Goal: Task Accomplishment & Management: Use online tool/utility

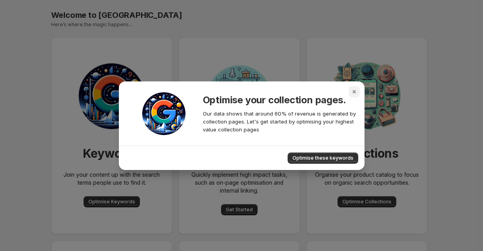
click at [354, 89] on icon "Close" at bounding box center [354, 92] width 8 height 8
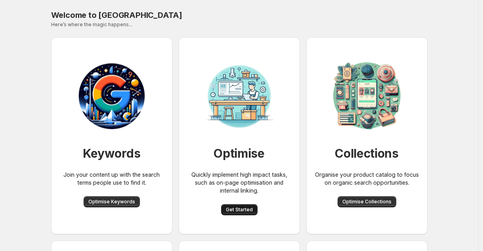
click at [251, 209] on span "Get Started" at bounding box center [239, 209] width 27 height 6
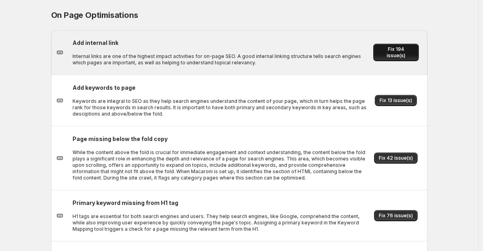
click at [409, 47] on button "Fix 194 issue(s)" at bounding box center [396, 52] width 46 height 17
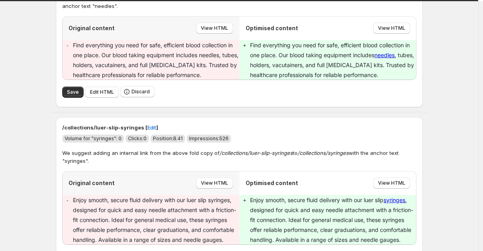
scroll to position [321, 0]
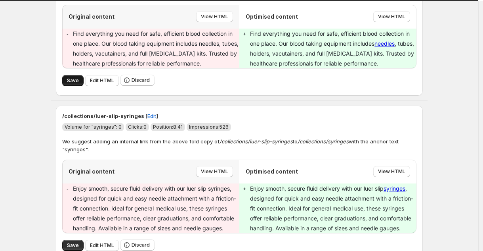
click at [69, 82] on span "Save" at bounding box center [73, 80] width 12 height 6
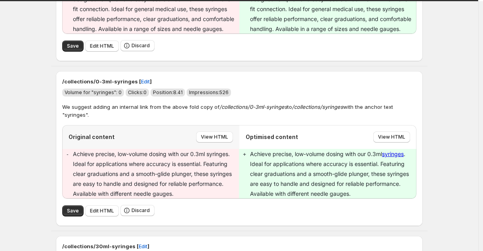
scroll to position [537, 0]
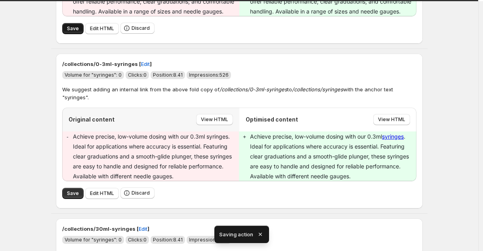
click at [74, 32] on span "Save" at bounding box center [73, 28] width 12 height 6
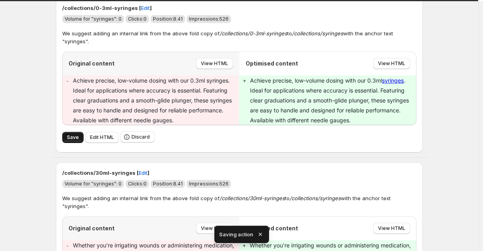
click at [67, 143] on button "Save" at bounding box center [72, 137] width 21 height 11
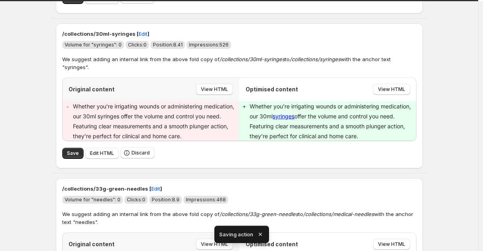
scroll to position [438, 0]
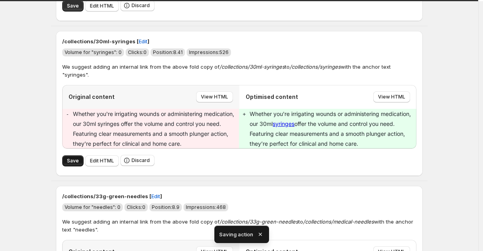
click at [75, 161] on span "Save" at bounding box center [73, 160] width 12 height 6
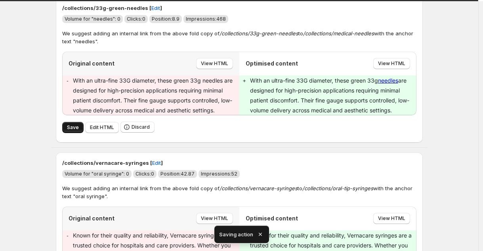
click at [70, 124] on span "Save" at bounding box center [73, 127] width 12 height 6
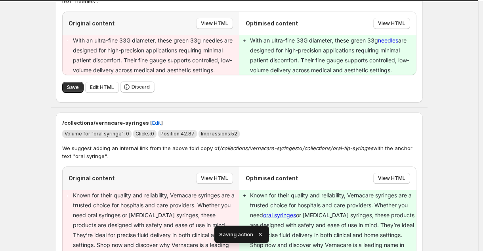
scroll to position [484, 0]
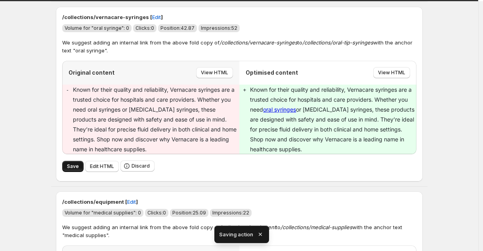
click at [65, 167] on button "Save" at bounding box center [72, 166] width 21 height 11
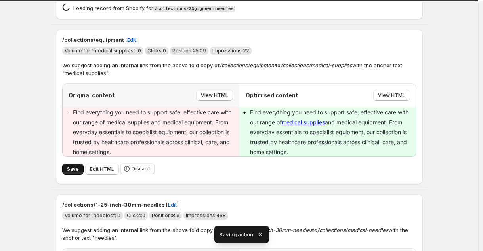
click at [70, 168] on span "Save" at bounding box center [73, 169] width 12 height 6
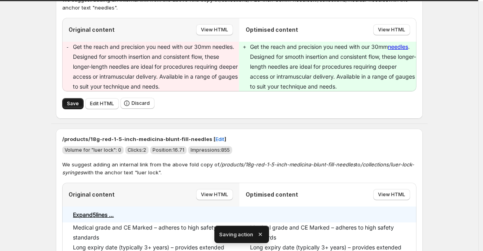
click at [71, 107] on button "Save" at bounding box center [72, 103] width 21 height 11
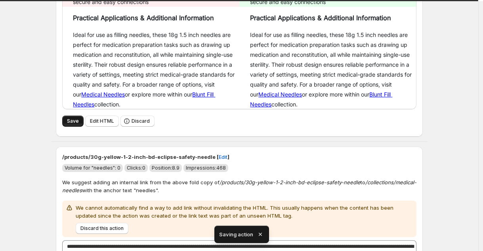
click at [70, 118] on span "Save" at bounding box center [73, 121] width 12 height 6
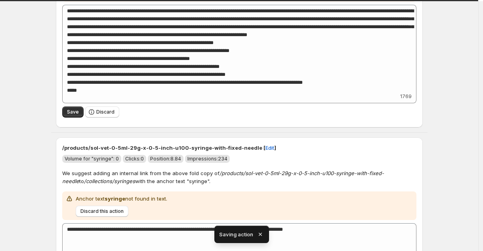
scroll to position [1382, 0]
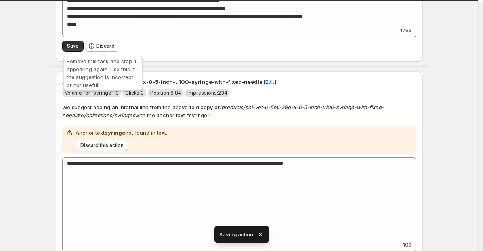
click at [119, 46] on button "Discard" at bounding box center [102, 45] width 34 height 11
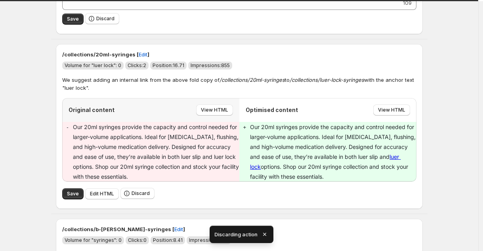
scroll to position [1118, 0]
click at [101, 21] on button "Discard" at bounding box center [102, 18] width 34 height 11
click at [75, 194] on span "Save" at bounding box center [73, 193] width 12 height 6
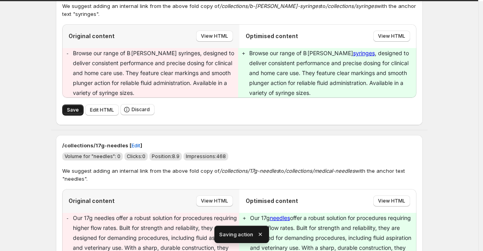
click at [72, 109] on span "Save" at bounding box center [73, 110] width 12 height 6
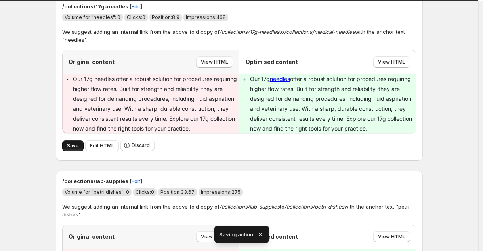
click at [69, 149] on span "Save" at bounding box center [73, 145] width 12 height 6
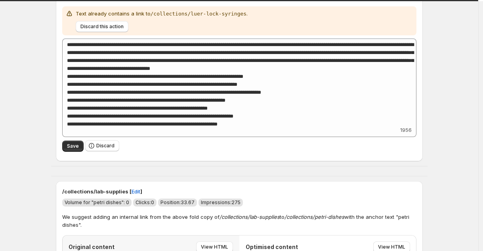
scroll to position [1167, 0]
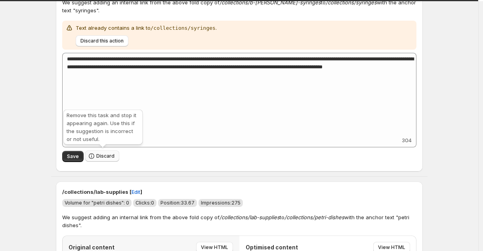
click at [100, 153] on span "Discard" at bounding box center [105, 156] width 18 height 6
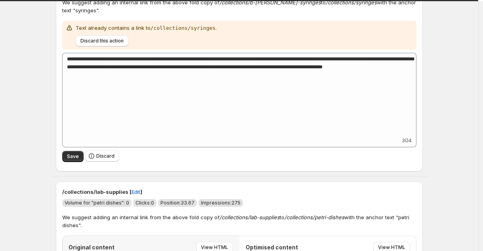
scroll to position [953, 0]
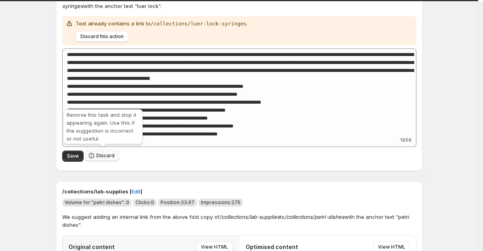
click at [106, 152] on span "Discard" at bounding box center [105, 155] width 18 height 6
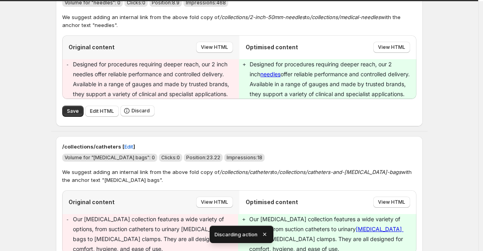
scroll to position [890, 0]
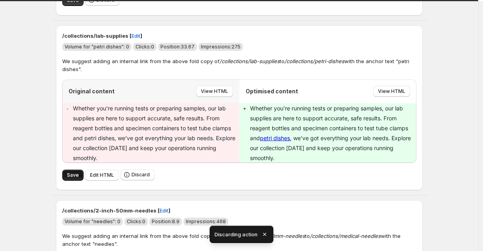
click at [70, 178] on button "Save" at bounding box center [72, 174] width 21 height 11
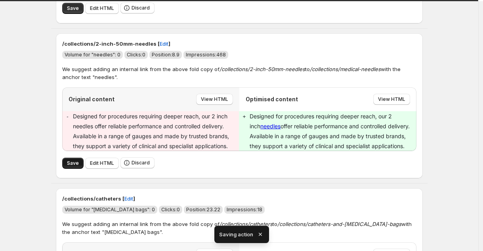
type textarea "**********"
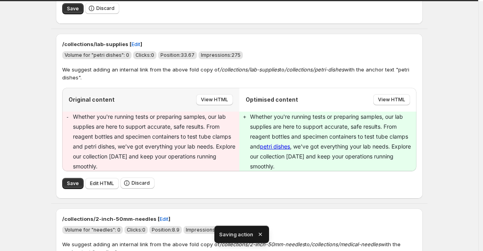
type textarea "**********"
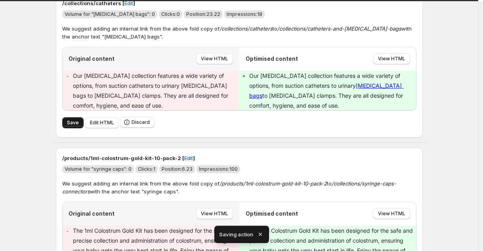
click at [74, 125] on button "Save" at bounding box center [72, 122] width 21 height 11
type textarea "**********"
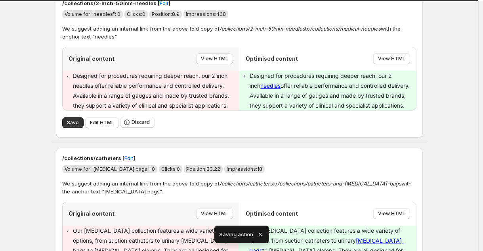
type textarea "**********"
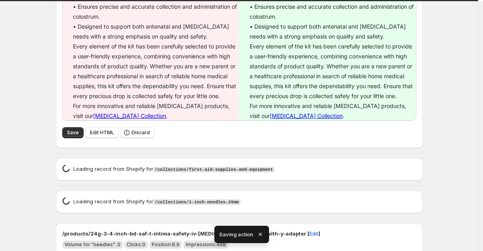
type textarea "**********"
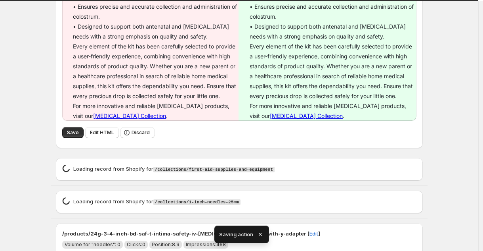
type textarea "**********"
click at [75, 129] on span "Save" at bounding box center [73, 132] width 12 height 6
type textarea "**********"
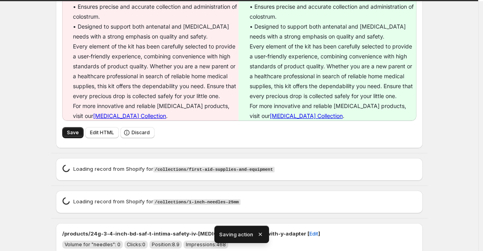
type textarea "**********"
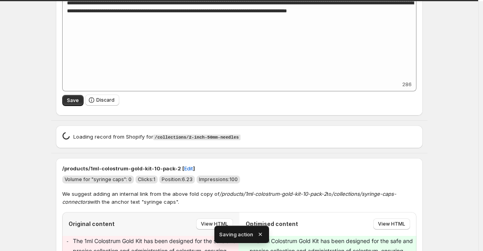
type textarea "**********"
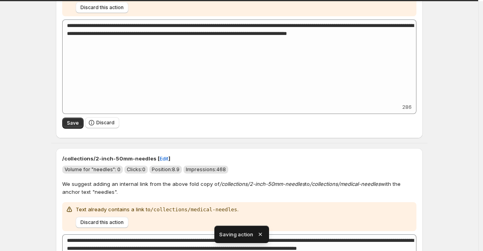
scroll to position [971, 0]
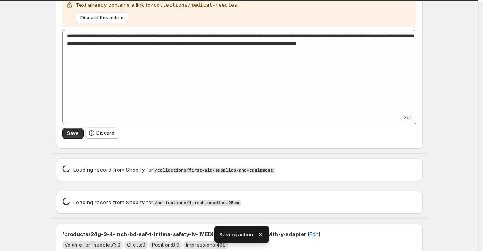
type textarea "**********"
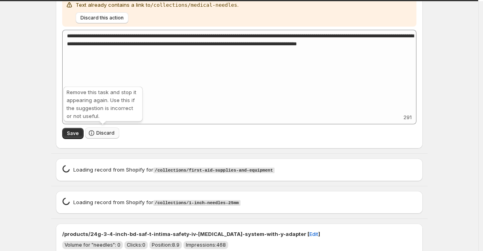
click at [96, 129] on icon "button" at bounding box center [92, 133] width 8 height 8
type textarea "**********"
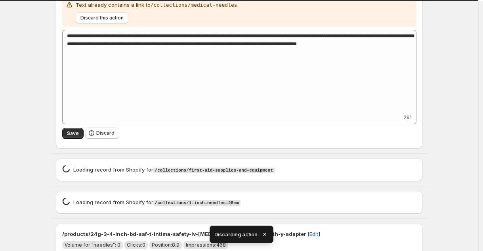
type textarea "**********"
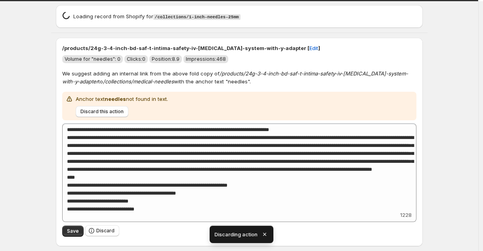
scroll to position [986, 0]
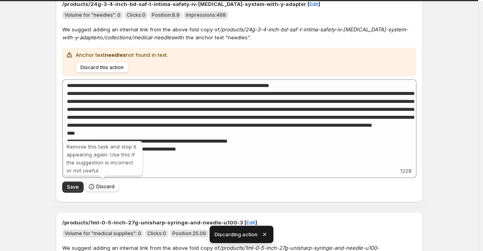
click at [100, 186] on span "Discard" at bounding box center [105, 186] width 18 height 6
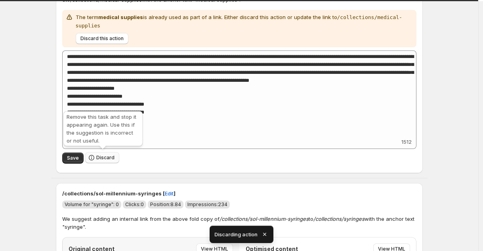
click at [103, 154] on span "Discard" at bounding box center [105, 157] width 18 height 6
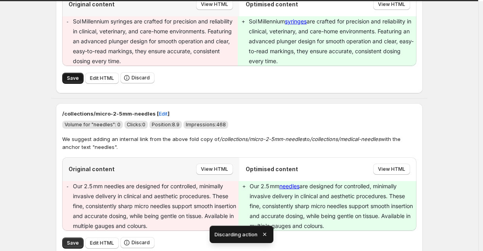
click at [78, 81] on button "Save" at bounding box center [72, 78] width 21 height 11
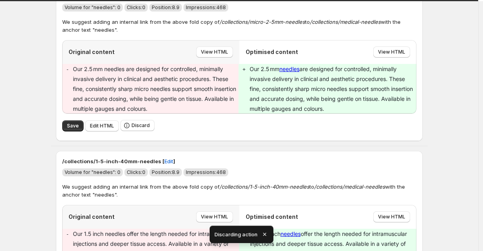
scroll to position [1192, 0]
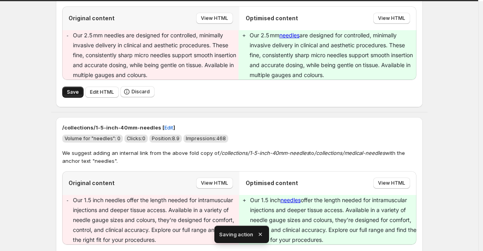
click at [67, 95] on button "Save" at bounding box center [72, 91] width 21 height 11
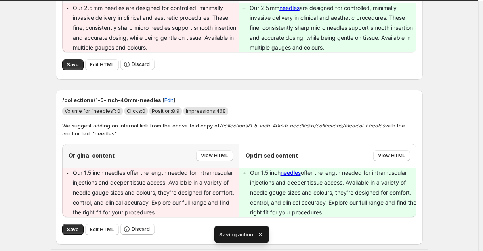
scroll to position [1168, 0]
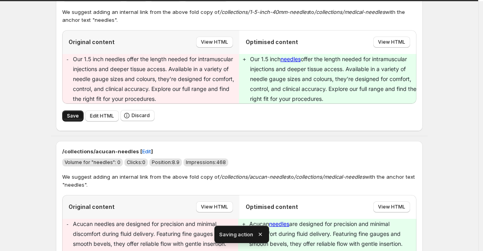
click at [68, 113] on button "Save" at bounding box center [72, 115] width 21 height 11
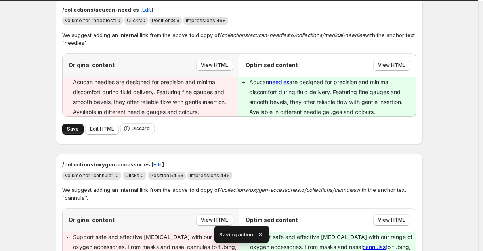
click at [84, 128] on button "Save" at bounding box center [72, 128] width 21 height 11
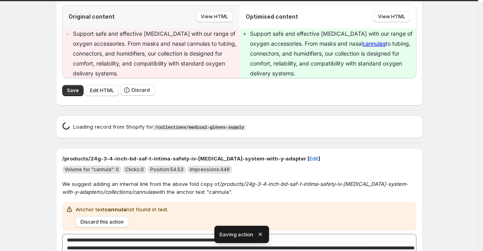
scroll to position [1248, 0]
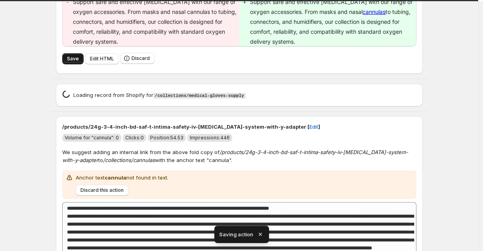
click at [68, 60] on button "Save" at bounding box center [72, 58] width 21 height 11
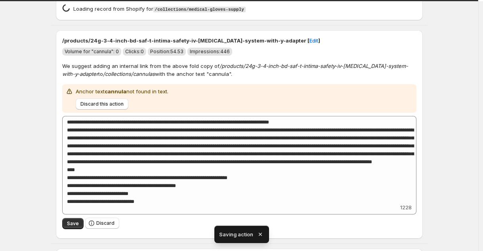
scroll to position [1269, 0]
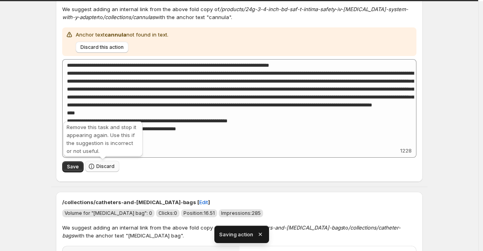
click at [107, 170] on button "Discard" at bounding box center [102, 166] width 34 height 11
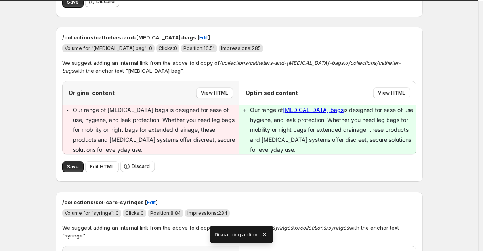
type textarea "**********"
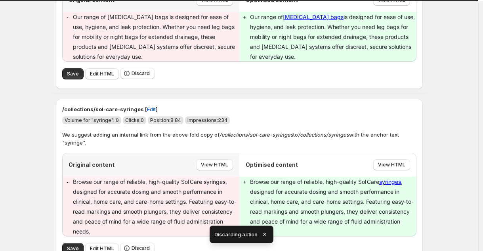
scroll to position [1227, 0]
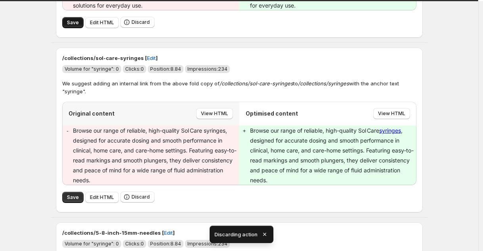
click at [76, 24] on span "Save" at bounding box center [73, 22] width 12 height 6
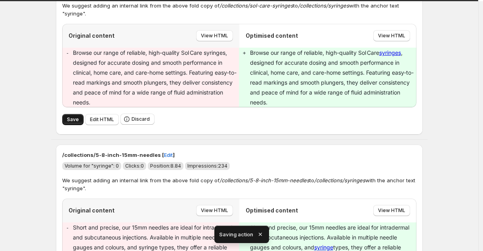
click at [71, 120] on span "Save" at bounding box center [73, 119] width 12 height 6
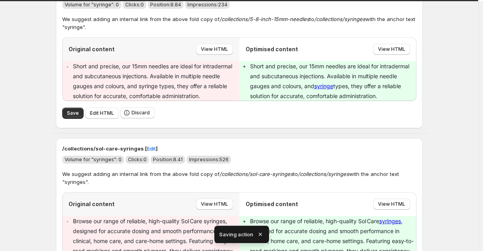
scroll to position [1330, 0]
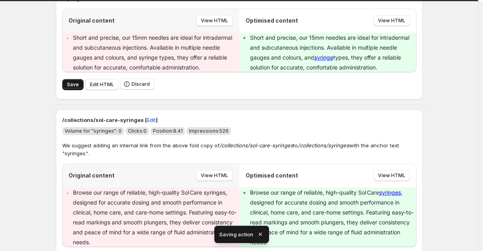
click at [67, 84] on button "Save" at bounding box center [72, 84] width 21 height 11
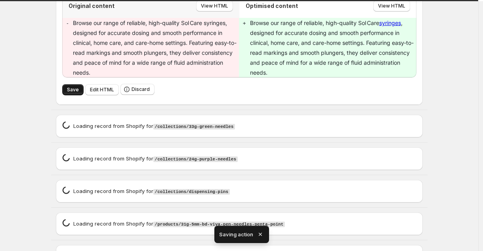
click at [70, 90] on span "Save" at bounding box center [73, 89] width 12 height 6
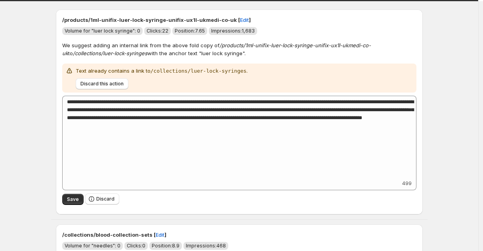
scroll to position [195, 0]
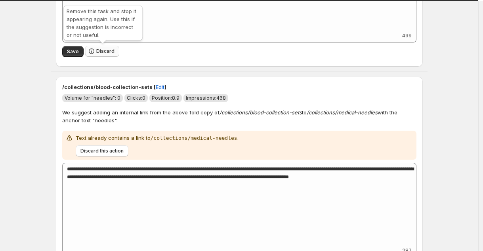
click at [103, 49] on span "Discard" at bounding box center [105, 51] width 18 height 6
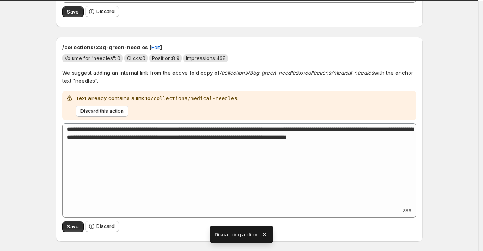
scroll to position [235, 0]
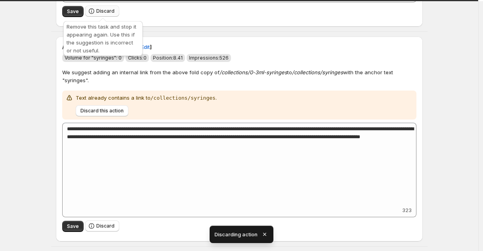
click at [103, 13] on span "Discard" at bounding box center [105, 11] width 18 height 6
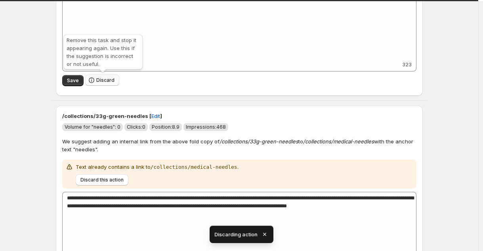
click at [102, 79] on span "Discard" at bounding box center [105, 80] width 18 height 6
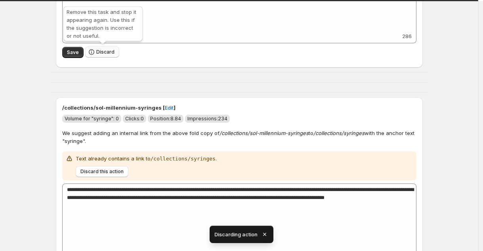
click at [107, 54] on span "Discard" at bounding box center [105, 52] width 18 height 6
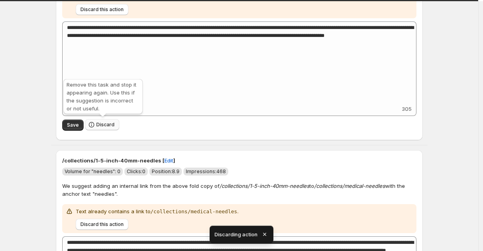
click at [91, 122] on icon "button" at bounding box center [92, 125] width 8 height 8
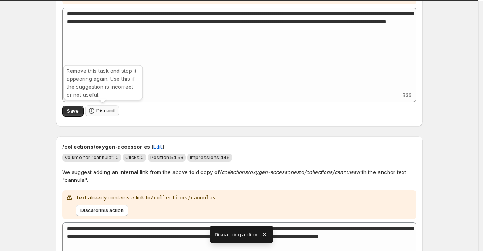
click at [90, 108] on icon "button" at bounding box center [92, 111] width 8 height 8
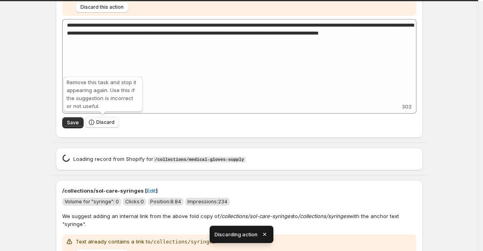
click at [107, 119] on span "Discard" at bounding box center [105, 122] width 18 height 6
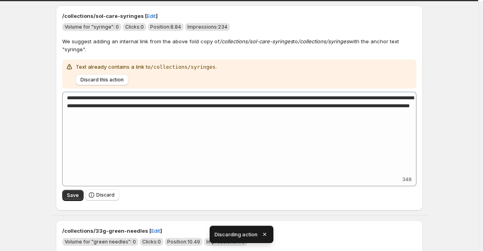
scroll to position [231, 0]
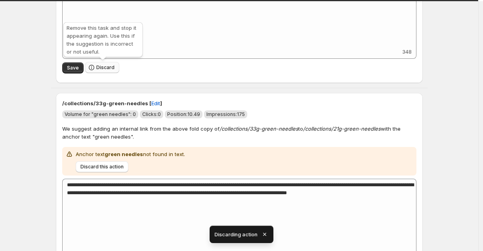
click at [106, 64] on span "Discard" at bounding box center [105, 67] width 18 height 6
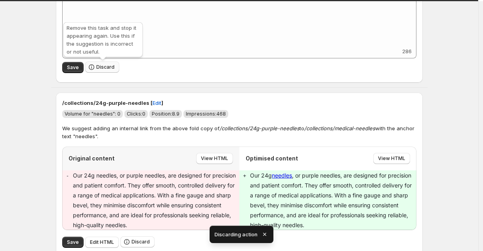
click at [108, 71] on button "Discard" at bounding box center [102, 66] width 34 height 11
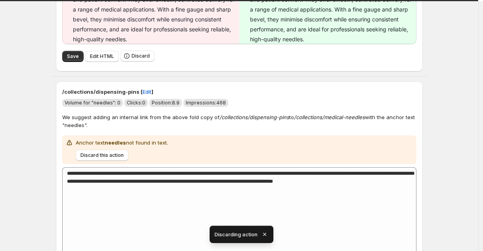
scroll to position [293, 0]
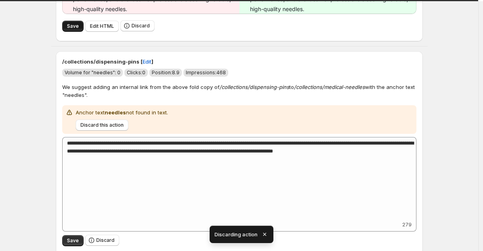
click at [75, 25] on span "Save" at bounding box center [73, 26] width 12 height 6
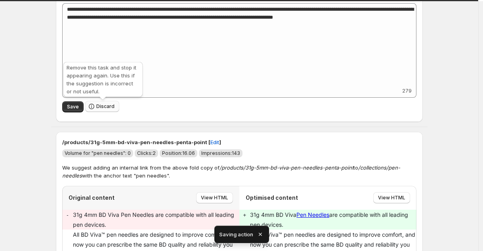
click at [98, 108] on span "Discard" at bounding box center [105, 106] width 18 height 6
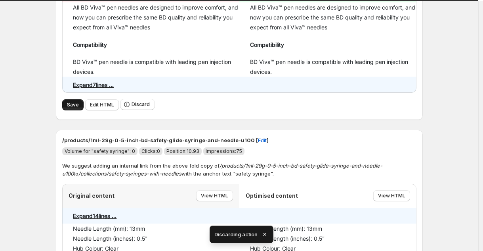
click at [74, 109] on button "Save" at bounding box center [72, 104] width 21 height 11
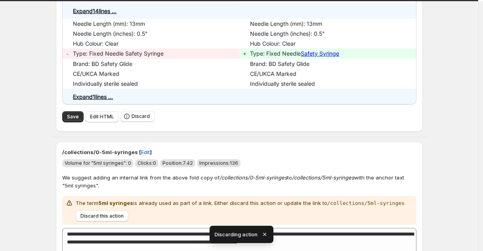
scroll to position [595, 0]
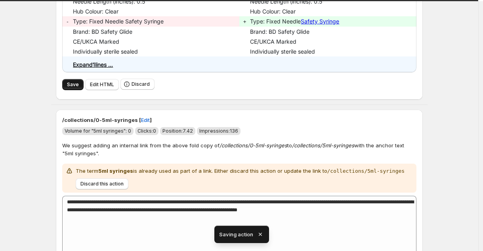
click at [73, 82] on span "Save" at bounding box center [73, 84] width 12 height 6
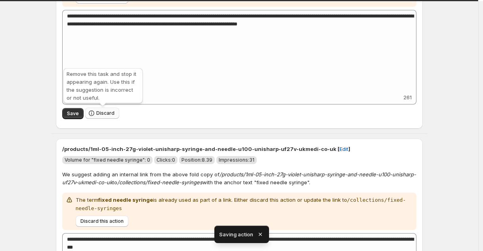
click at [90, 113] on icon "button" at bounding box center [92, 113] width 8 height 8
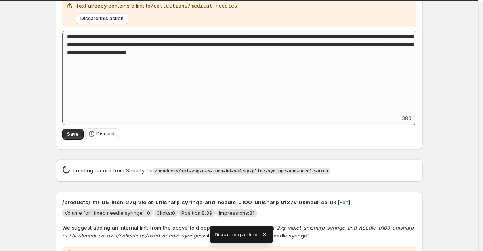
scroll to position [264, 0]
click at [119, 135] on button "Discard" at bounding box center [102, 133] width 34 height 11
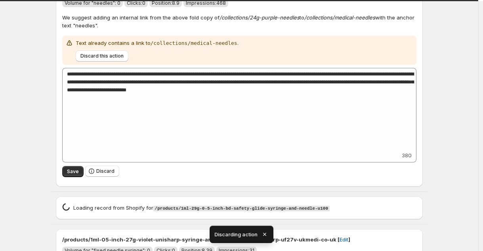
type textarea "**********"
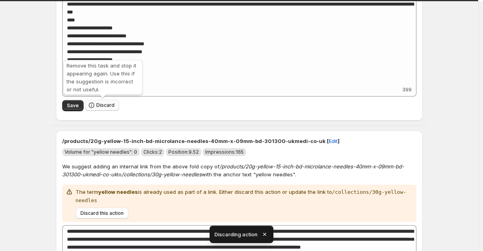
click at [96, 106] on icon "button" at bounding box center [92, 105] width 8 height 8
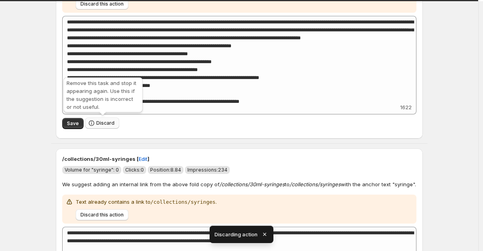
click at [92, 120] on icon "button" at bounding box center [92, 123] width 8 height 8
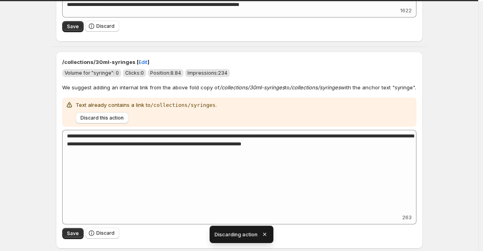
scroll to position [435, 0]
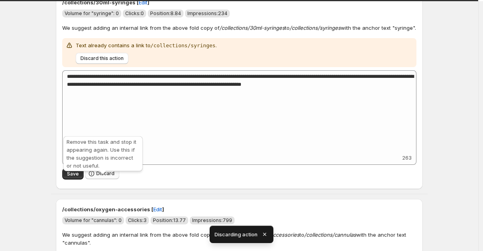
click at [110, 176] on span "Discard" at bounding box center [105, 173] width 18 height 6
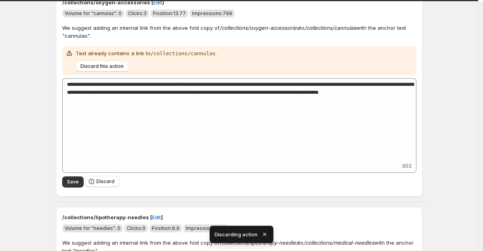
scroll to position [220, 0]
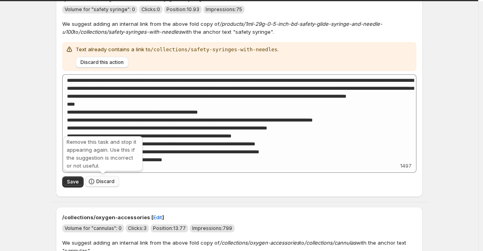
click at [101, 182] on span "Discard" at bounding box center [105, 181] width 18 height 6
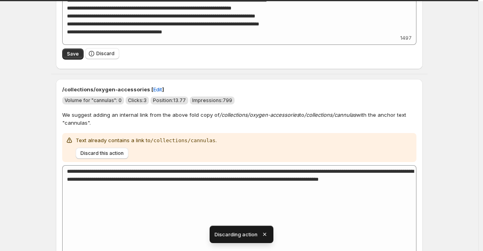
scroll to position [241, 0]
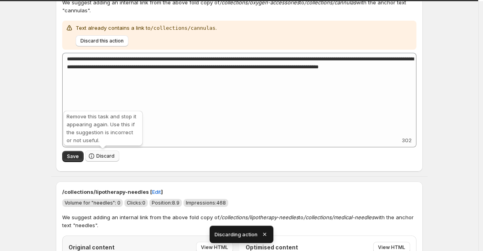
click at [109, 153] on span "Discard" at bounding box center [105, 156] width 18 height 6
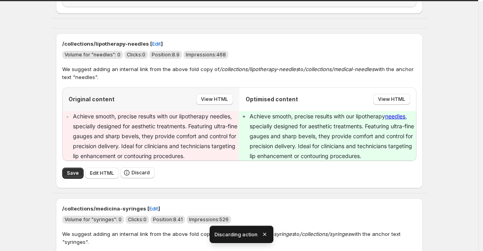
scroll to position [237, 0]
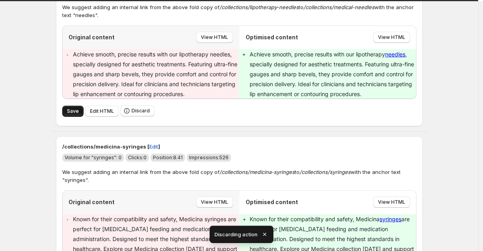
drag, startPoint x: 75, startPoint y: 121, endPoint x: 67, endPoint y: 122, distance: 8.7
click at [75, 114] on span "Save" at bounding box center [73, 111] width 12 height 6
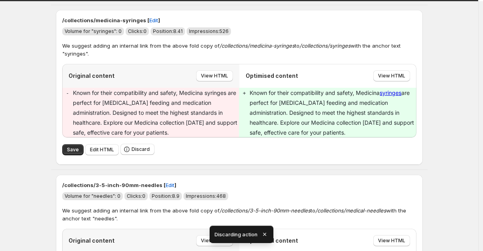
scroll to position [366, 0]
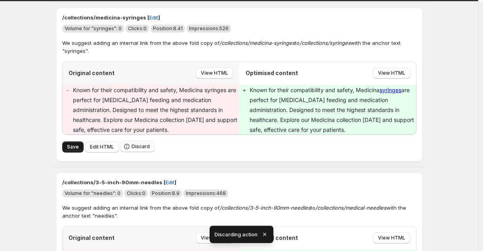
click at [68, 152] on button "Save" at bounding box center [72, 146] width 21 height 11
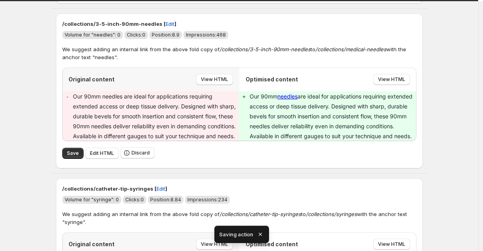
scroll to position [240, 0]
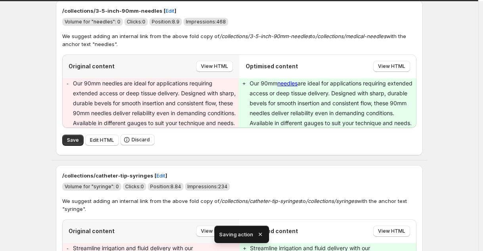
click at [63, 153] on div "/collections/3-5-inch-90mm-needles [ Edit ] Volume for "needles": 0 Clicks: 0 P…" at bounding box center [239, 77] width 367 height 155
click at [70, 143] on span "Save" at bounding box center [73, 140] width 12 height 6
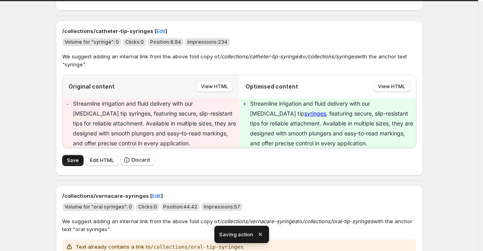
click at [80, 166] on button "Save" at bounding box center [72, 160] width 21 height 11
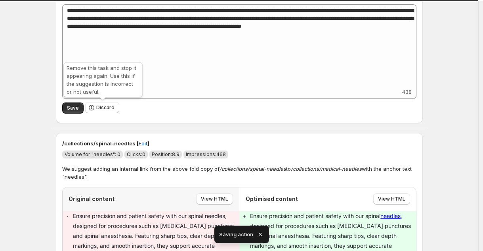
click at [103, 113] on span "Discard" at bounding box center [102, 107] width 34 height 11
click at [103, 110] on span "Discard" at bounding box center [105, 107] width 18 height 6
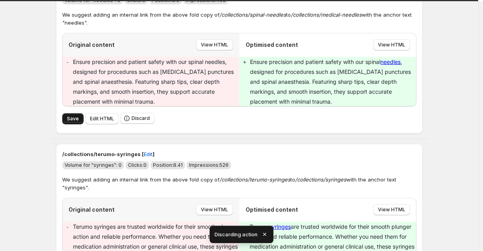
click at [65, 119] on button "Save" at bounding box center [72, 118] width 21 height 11
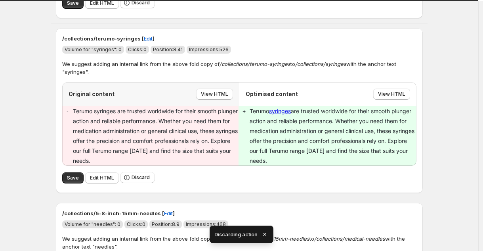
scroll to position [601, 0]
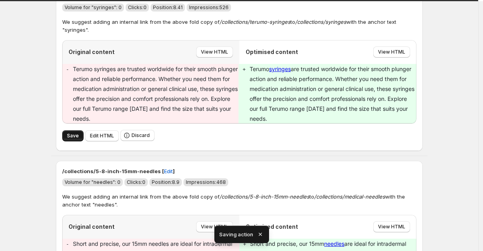
click at [72, 139] on button "Save" at bounding box center [72, 135] width 21 height 11
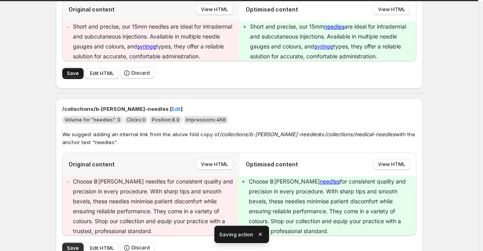
click at [75, 76] on span "Save" at bounding box center [73, 73] width 12 height 6
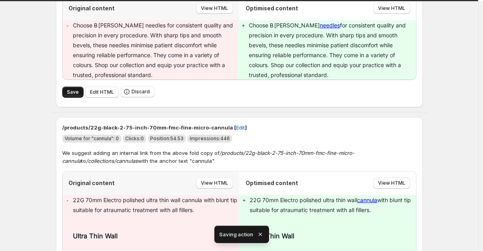
click at [68, 96] on button "Save" at bounding box center [72, 91] width 21 height 11
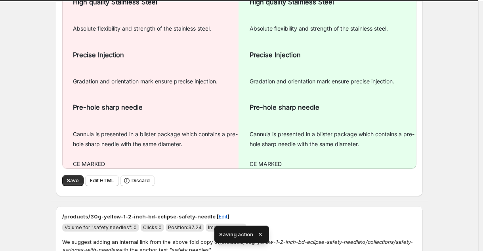
scroll to position [865, 0]
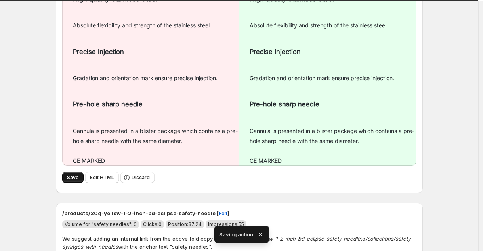
click at [74, 172] on button "Save" at bounding box center [72, 177] width 21 height 11
click at [73, 172] on button "Save" at bounding box center [72, 177] width 21 height 11
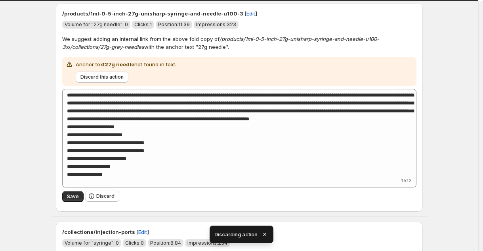
scroll to position [811, 0]
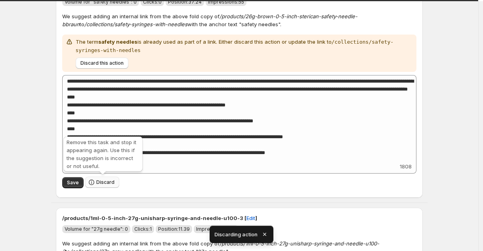
click at [105, 185] on button "Discard" at bounding box center [102, 181] width 34 height 11
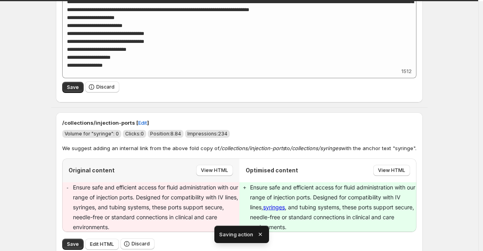
scroll to position [1082, 0]
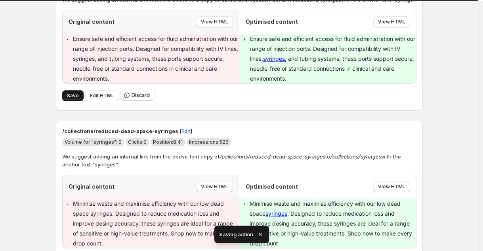
click at [78, 99] on span "Save" at bounding box center [73, 95] width 12 height 6
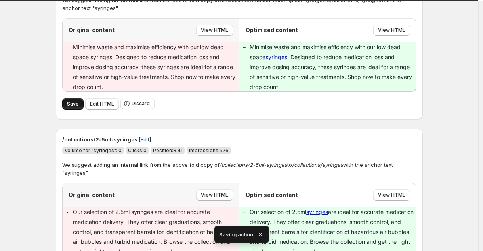
click at [67, 109] on button "Save" at bounding box center [72, 103] width 21 height 11
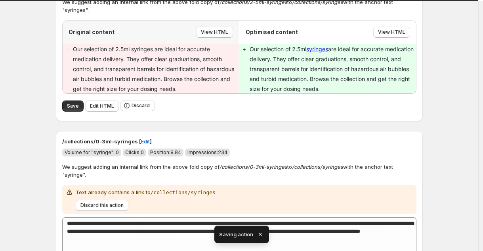
scroll to position [1298, 0]
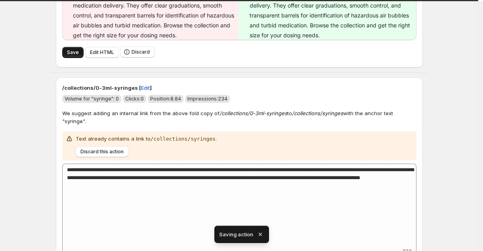
click at [73, 54] on span "Save" at bounding box center [73, 52] width 12 height 6
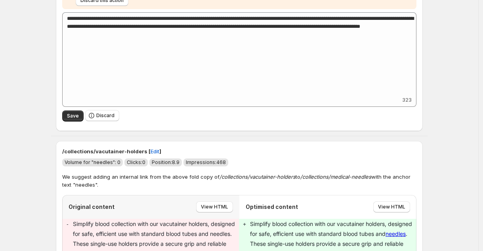
scroll to position [1880, 0]
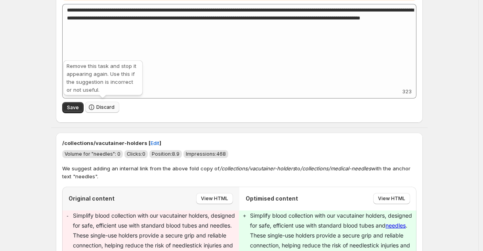
click at [109, 106] on span "Discard" at bounding box center [105, 107] width 18 height 6
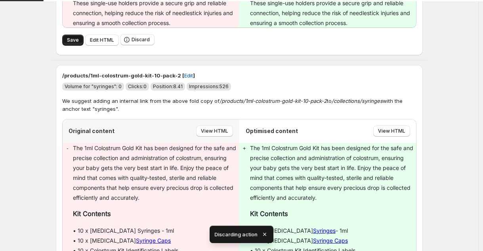
click at [80, 42] on button "Save" at bounding box center [72, 39] width 21 height 11
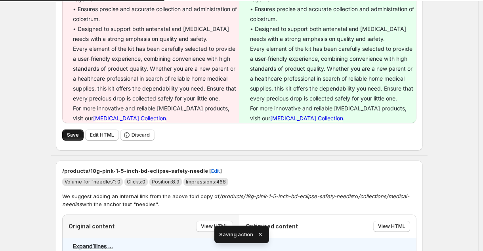
click at [67, 134] on button "Save" at bounding box center [72, 134] width 21 height 11
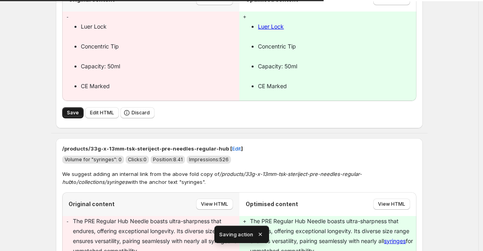
click at [76, 109] on span "Save" at bounding box center [73, 112] width 12 height 6
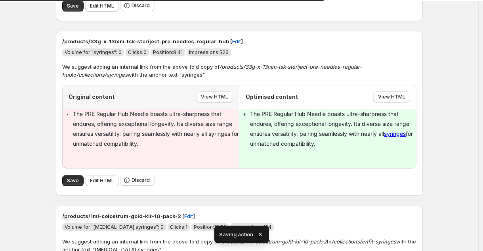
scroll to position [2046, 0]
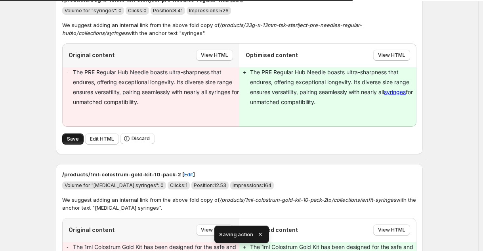
click at [74, 136] on span "Save" at bounding box center [73, 139] width 12 height 6
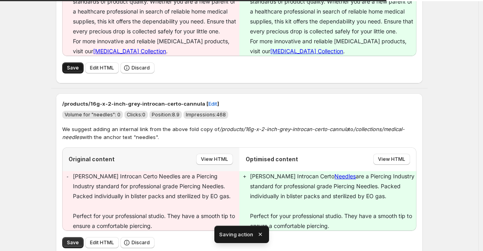
click at [78, 70] on button "Save" at bounding box center [72, 67] width 21 height 11
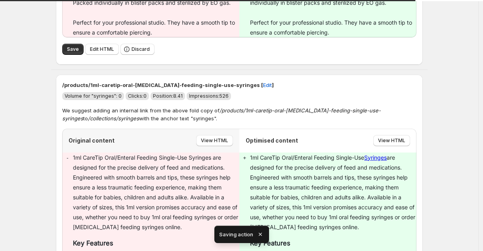
scroll to position [2351, 0]
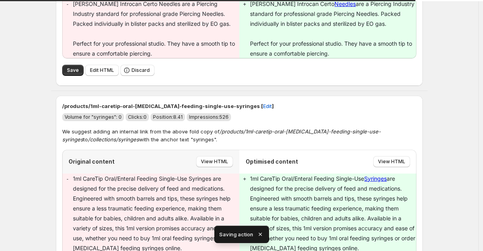
click at [69, 65] on div "Save Edit HTML Discard" at bounding box center [239, 70] width 354 height 11
click at [70, 66] on button "Save" at bounding box center [72, 70] width 21 height 11
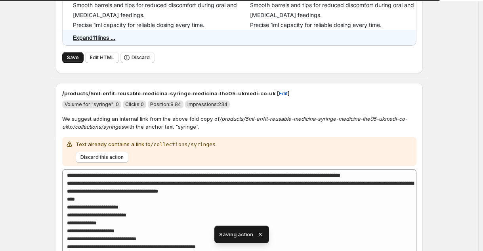
click at [73, 59] on span "Save" at bounding box center [73, 57] width 12 height 6
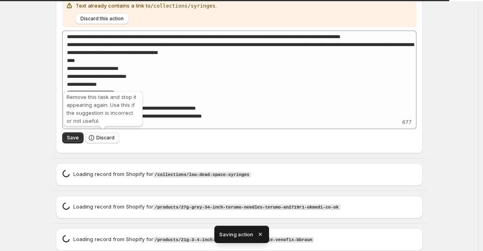
click at [113, 138] on span "Discard" at bounding box center [105, 137] width 18 height 6
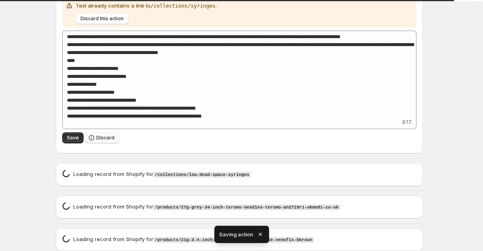
type textarea "**********"
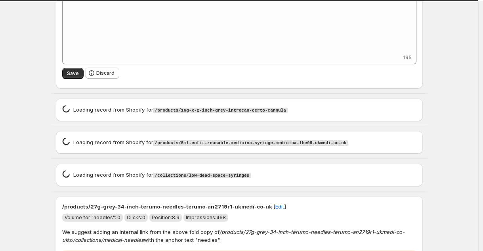
scroll to position [1994, 0]
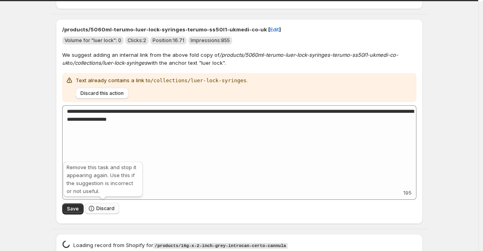
click at [104, 205] on span "Discard" at bounding box center [105, 208] width 18 height 6
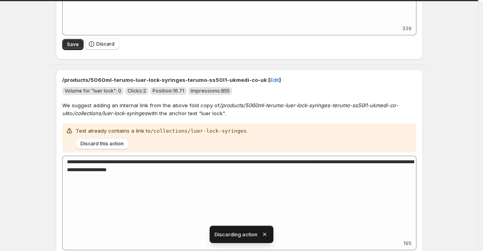
scroll to position [1766, 0]
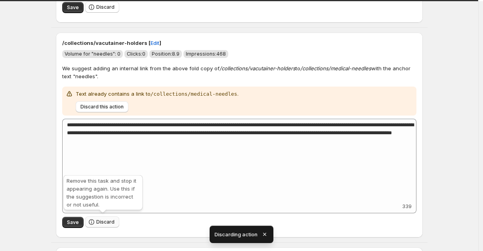
click at [108, 220] on span "Discard" at bounding box center [105, 221] width 18 height 6
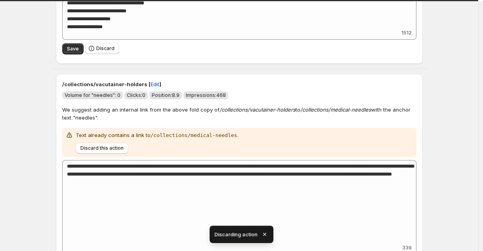
scroll to position [1602, 0]
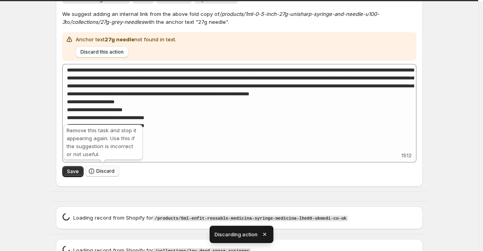
click at [109, 172] on span "Discard" at bounding box center [105, 171] width 18 height 6
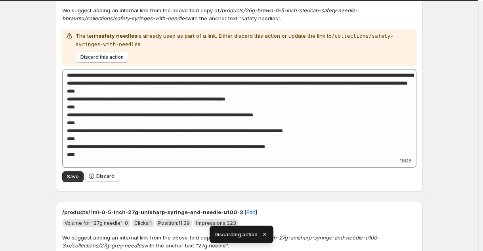
scroll to position [1376, 0]
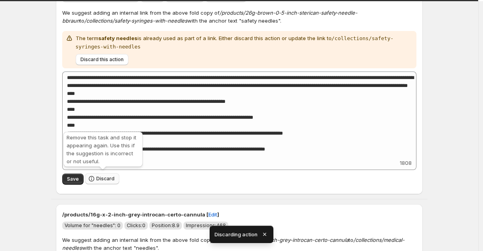
click at [100, 175] on span "Discard" at bounding box center [105, 178] width 18 height 6
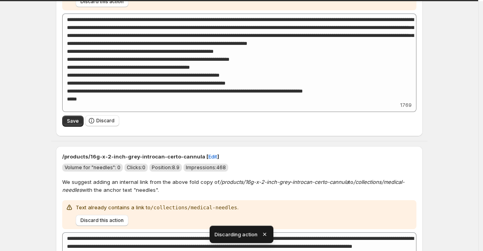
scroll to position [1177, 0]
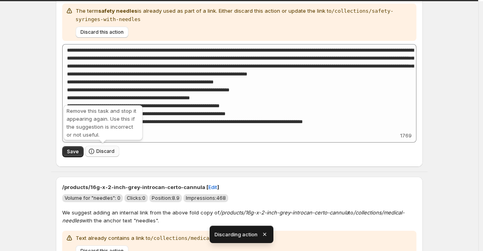
click at [101, 150] on span "Discard" at bounding box center [105, 151] width 18 height 6
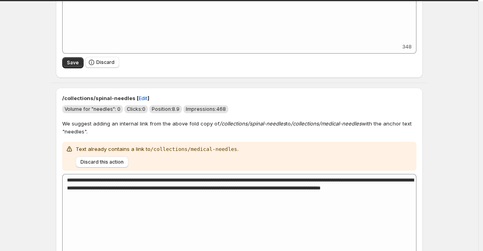
scroll to position [404, 0]
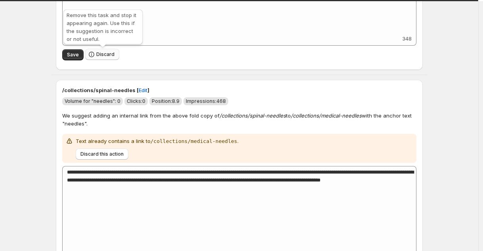
click at [101, 55] on span "Discard" at bounding box center [105, 54] width 18 height 6
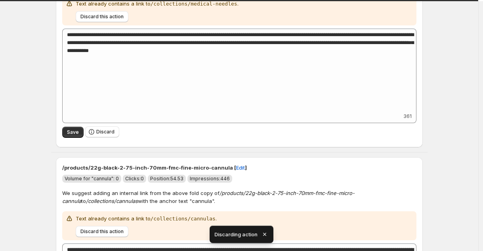
scroll to position [328, 0]
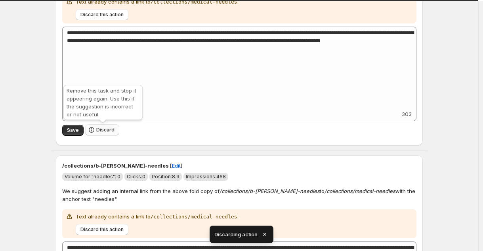
click at [100, 129] on span "Discard" at bounding box center [105, 129] width 18 height 6
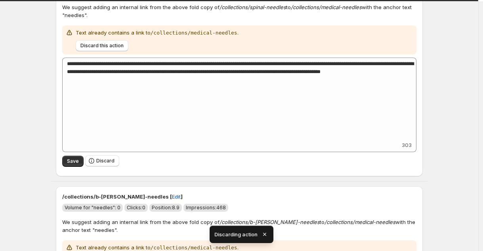
scroll to position [318, 0]
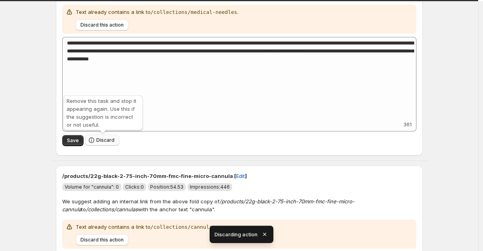
click at [97, 142] on button "Discard" at bounding box center [102, 139] width 34 height 11
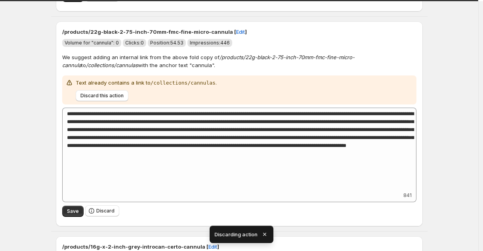
scroll to position [248, 0]
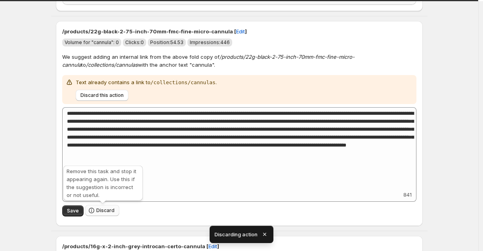
click at [97, 207] on button "Discard" at bounding box center [102, 210] width 34 height 11
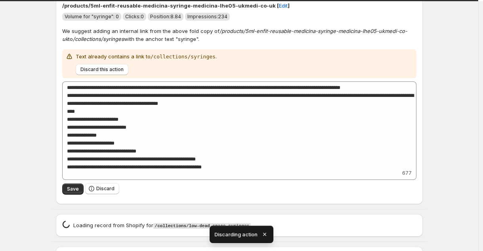
scroll to position [274, 0]
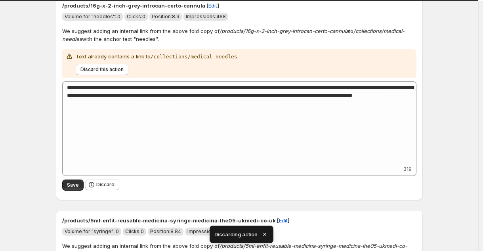
click at [101, 190] on div "Save Discard" at bounding box center [239, 185] width 354 height 18
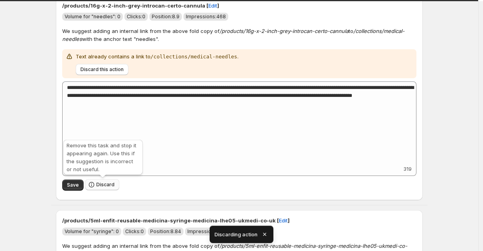
click at [100, 187] on span "Discard" at bounding box center [105, 184] width 18 height 6
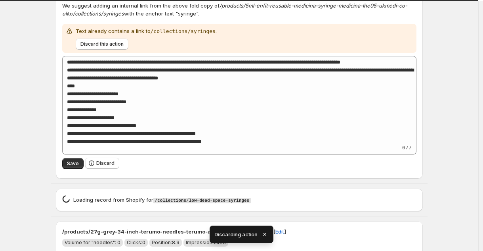
type textarea "**********"
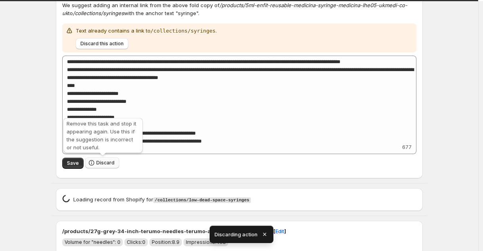
click at [100, 159] on button "Discard" at bounding box center [102, 162] width 34 height 11
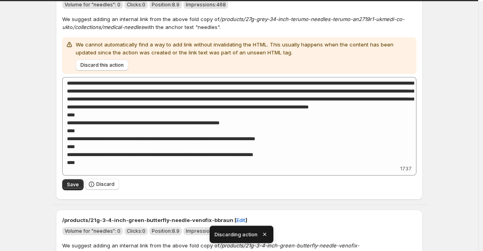
scroll to position [387, 0]
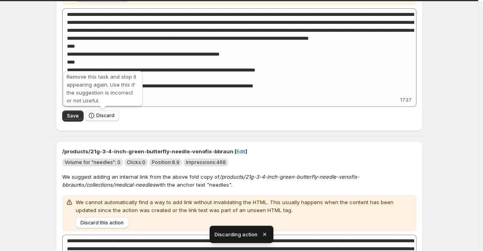
click at [98, 113] on span "Discard" at bounding box center [105, 115] width 18 height 6
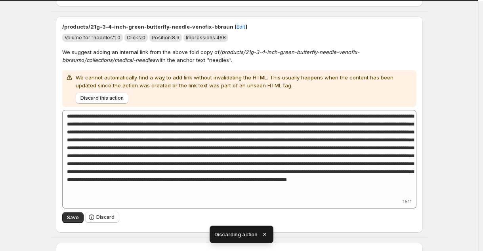
scroll to position [365, 0]
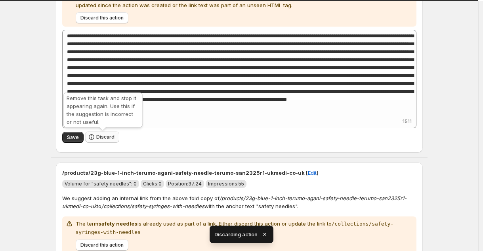
click at [100, 142] on button "Discard" at bounding box center [102, 136] width 34 height 11
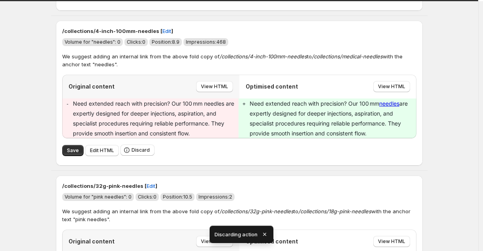
scroll to position [448, 0]
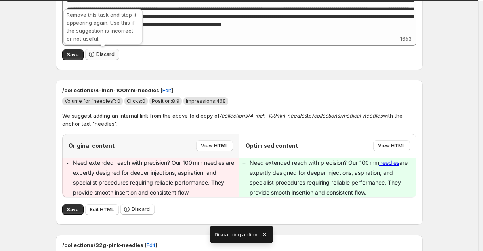
click at [97, 57] on button "Discard" at bounding box center [102, 54] width 34 height 11
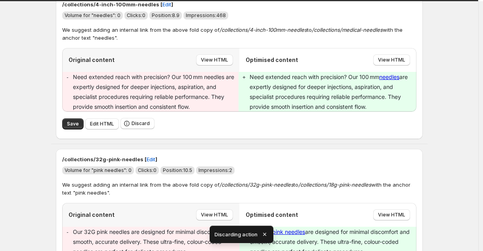
scroll to position [312, 0]
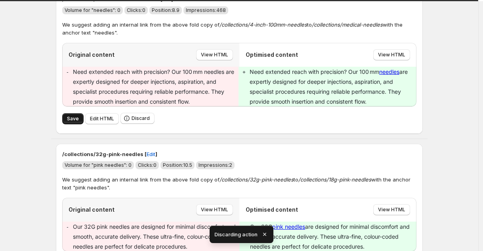
click at [72, 116] on span "Save" at bounding box center [73, 118] width 12 height 6
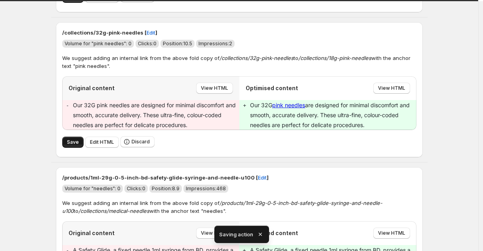
drag, startPoint x: 71, startPoint y: 146, endPoint x: 57, endPoint y: 127, distance: 23.6
click at [71, 146] on button "Save" at bounding box center [72, 141] width 21 height 11
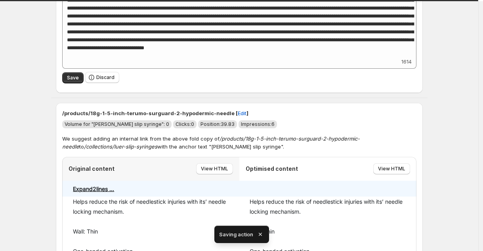
scroll to position [698, 0]
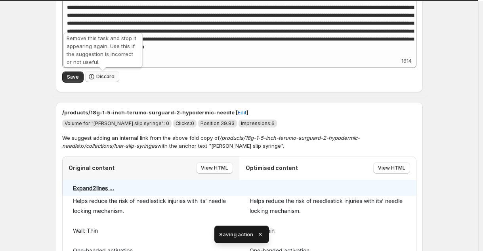
click at [98, 77] on span "Discard" at bounding box center [105, 76] width 18 height 6
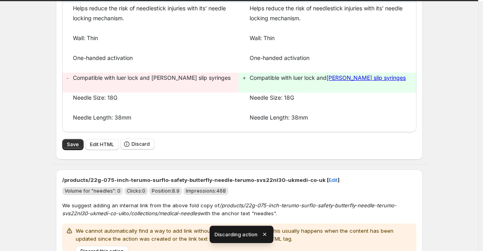
scroll to position [667, 0]
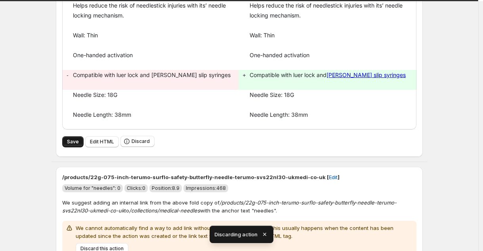
click at [77, 138] on button "Save" at bounding box center [72, 141] width 21 height 11
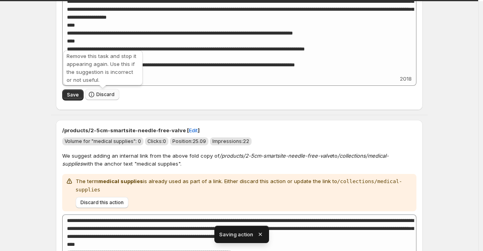
click at [92, 92] on icon "button" at bounding box center [92, 94] width 8 height 8
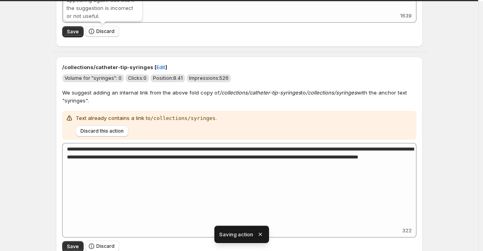
click at [107, 34] on span "Discard" at bounding box center [105, 31] width 18 height 6
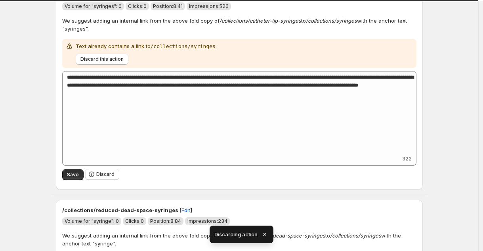
scroll to position [631, 0]
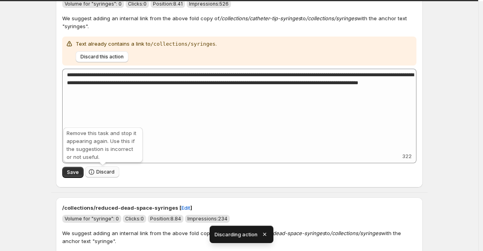
click at [102, 173] on span "Discard" at bounding box center [105, 171] width 18 height 6
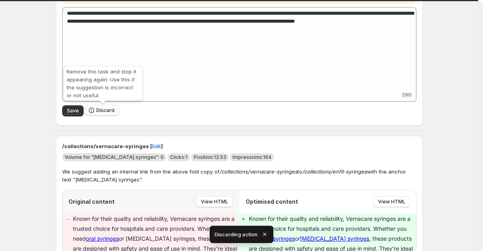
click at [99, 110] on span "Discard" at bounding box center [105, 110] width 18 height 6
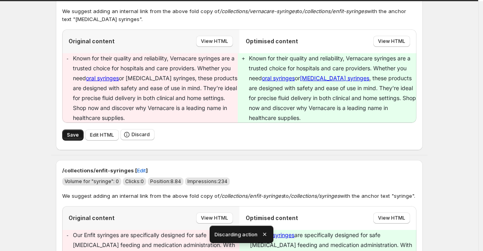
scroll to position [622, 0]
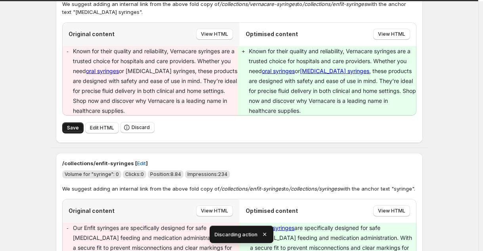
click at [69, 125] on span "Save" at bounding box center [73, 127] width 12 height 6
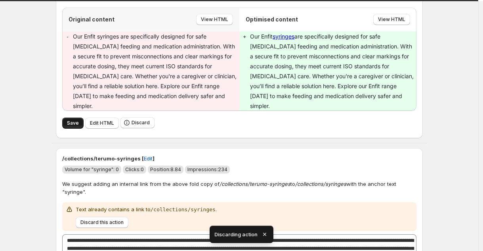
click at [67, 117] on button "Save" at bounding box center [72, 122] width 21 height 11
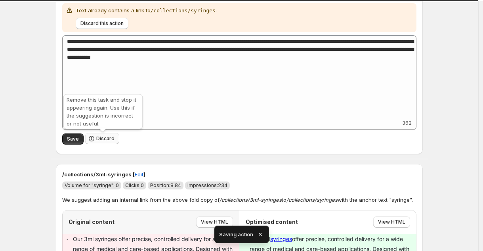
click at [91, 137] on icon "button" at bounding box center [92, 139] width 6 height 6
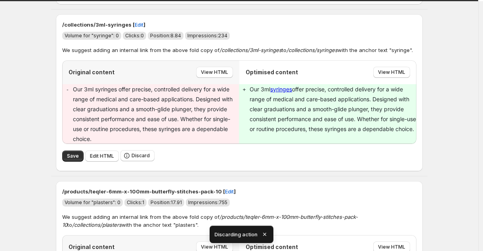
scroll to position [1334, 0]
click at [71, 151] on button "Save" at bounding box center [72, 155] width 21 height 11
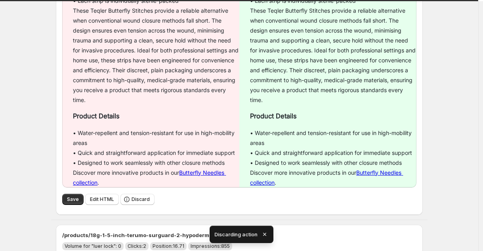
type textarea "**********"
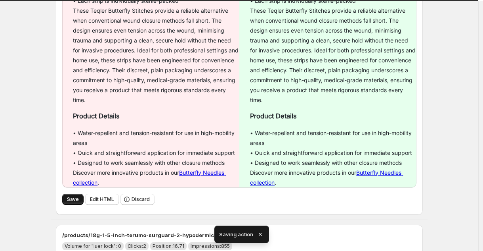
type textarea "**********"
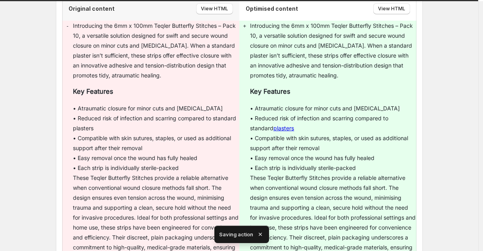
type textarea "**********"
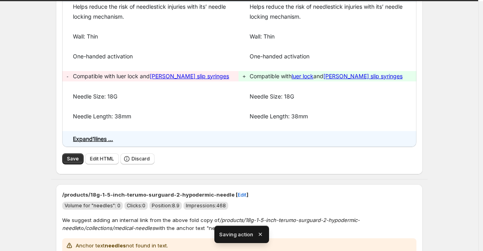
scroll to position [1941, 0]
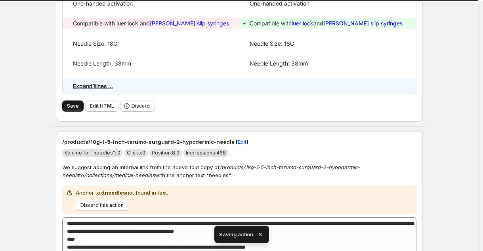
click at [79, 105] on span "Save" at bounding box center [73, 106] width 12 height 6
type textarea "**********"
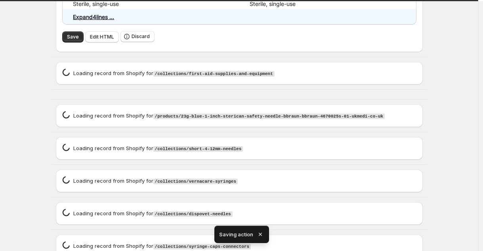
type textarea "**********"
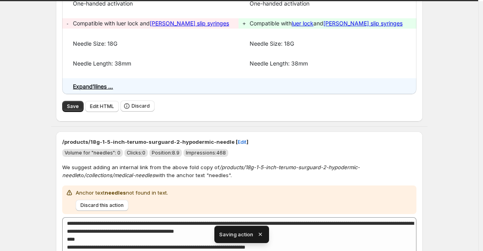
type textarea "**********"
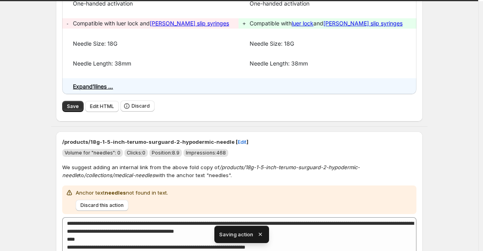
type textarea "**********"
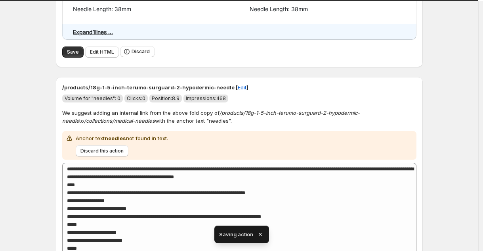
scroll to position [1439, 0]
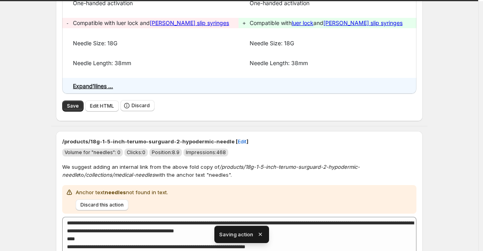
type textarea "**********"
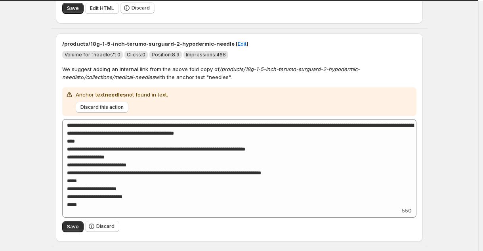
scroll to position [1681, 0]
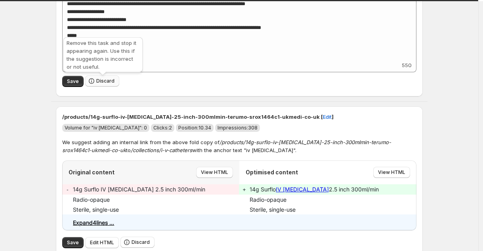
click at [111, 82] on span "Discard" at bounding box center [105, 81] width 18 height 6
type textarea "**********"
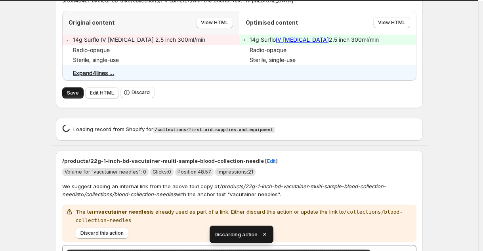
click at [69, 90] on span "Save" at bounding box center [73, 93] width 12 height 6
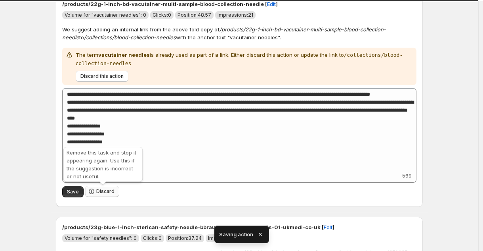
click at [106, 186] on button "Discard" at bounding box center [102, 191] width 34 height 11
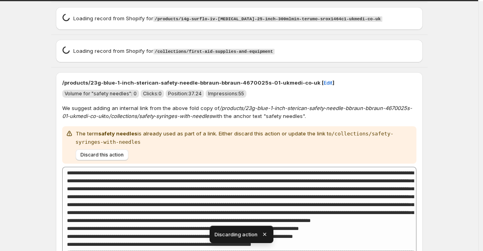
scroll to position [1325, 0]
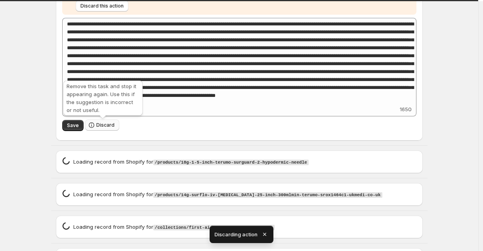
click at [107, 130] on button "Discard" at bounding box center [102, 124] width 34 height 11
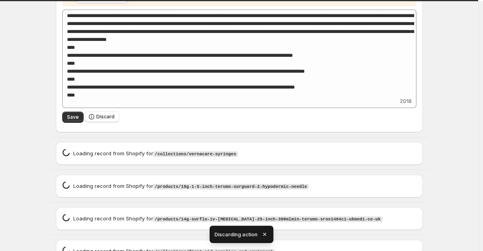
scroll to position [1035, 0]
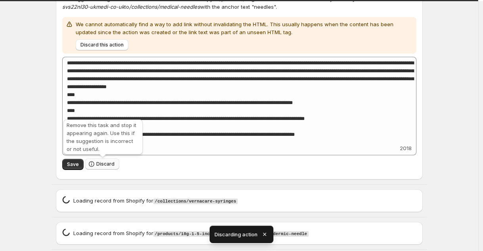
click at [100, 167] on span "Discard" at bounding box center [105, 164] width 18 height 6
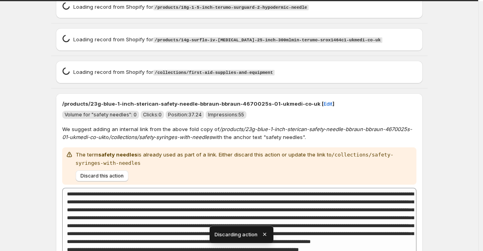
scroll to position [809, 0]
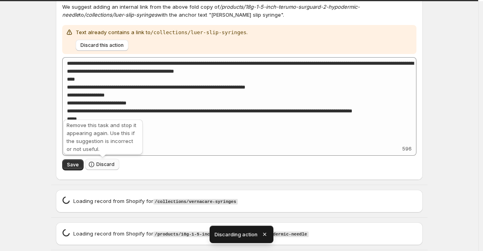
type textarea "**********"
click at [113, 165] on span "Discard" at bounding box center [105, 164] width 18 height 6
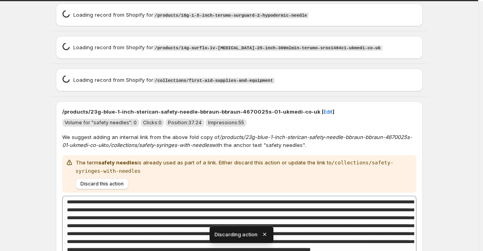
scroll to position [591, 0]
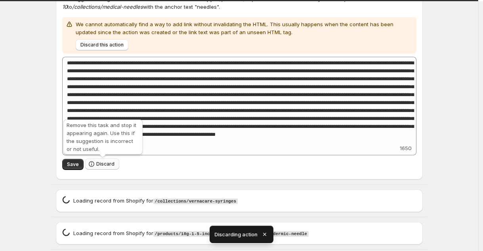
click at [106, 165] on span "Discard" at bounding box center [105, 164] width 18 height 6
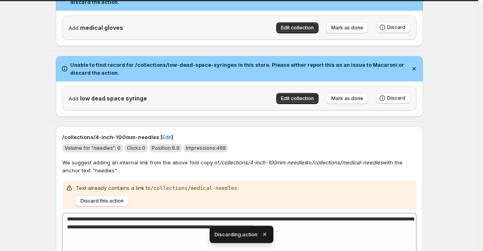
scroll to position [378, 0]
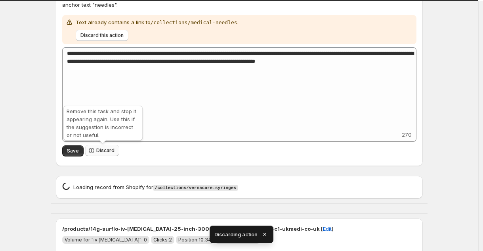
click at [98, 148] on span "Discard" at bounding box center [105, 150] width 18 height 6
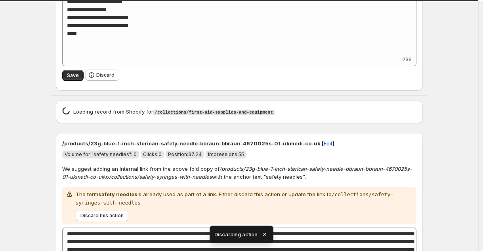
scroll to position [469, 0]
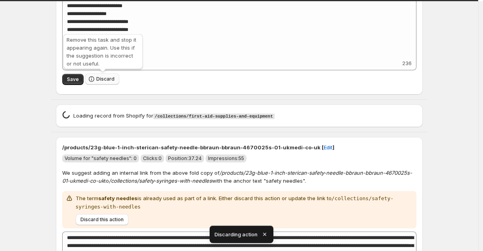
click at [113, 79] on span "Discard" at bounding box center [105, 79] width 18 height 6
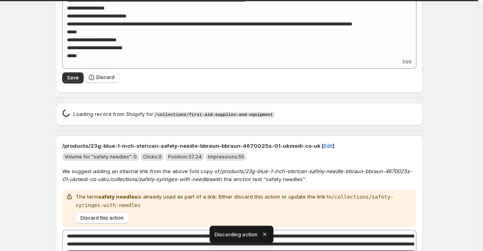
scroll to position [673, 0]
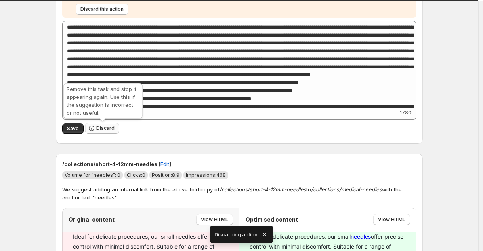
click at [99, 131] on span "Discard" at bounding box center [105, 128] width 18 height 6
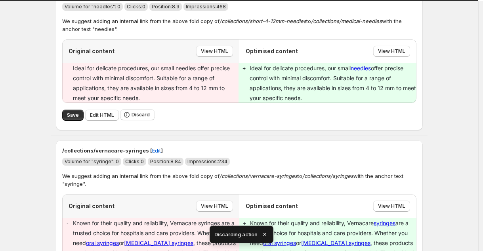
scroll to position [615, 0]
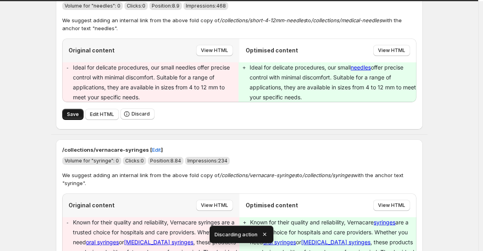
click at [68, 118] on button "Save" at bounding box center [72, 114] width 21 height 11
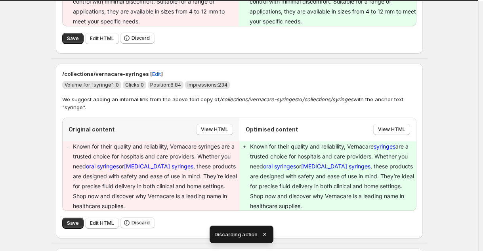
scroll to position [772, 0]
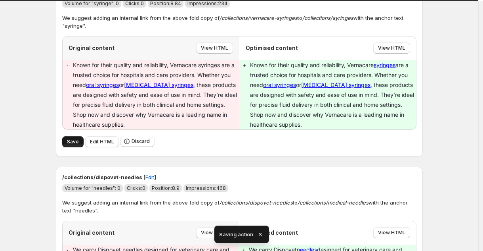
click at [70, 139] on button "Save" at bounding box center [72, 141] width 21 height 11
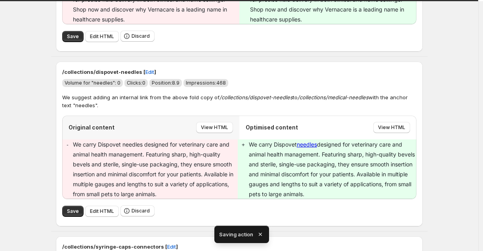
scroll to position [778, 0]
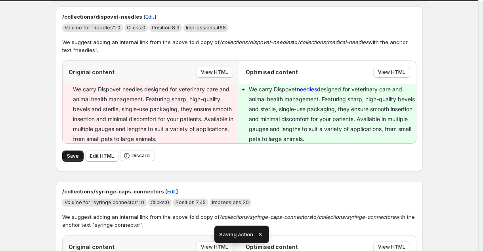
click at [67, 155] on button "Save" at bounding box center [72, 155] width 21 height 11
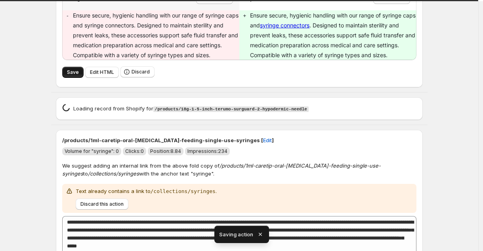
click at [66, 72] on button "Save" at bounding box center [72, 72] width 21 height 11
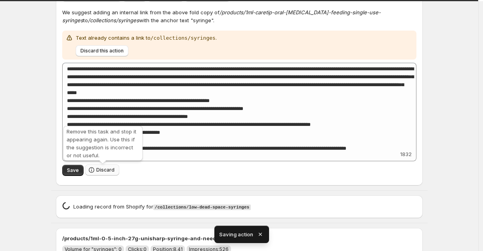
click at [100, 174] on button "Discard" at bounding box center [102, 169] width 34 height 11
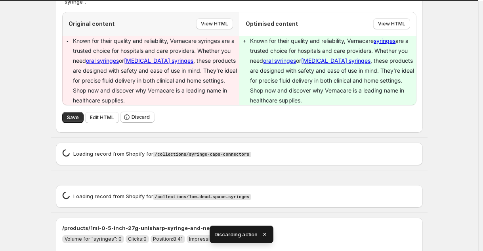
scroll to position [900, 0]
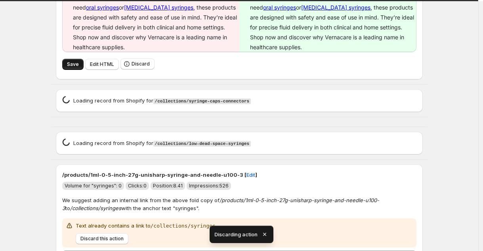
click at [79, 64] on span "Save" at bounding box center [73, 64] width 12 height 6
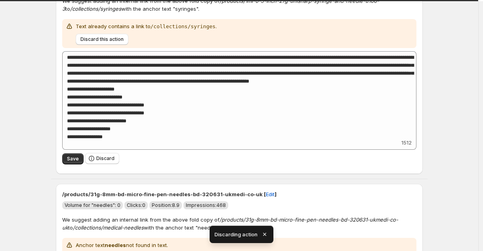
scroll to position [1110, 0]
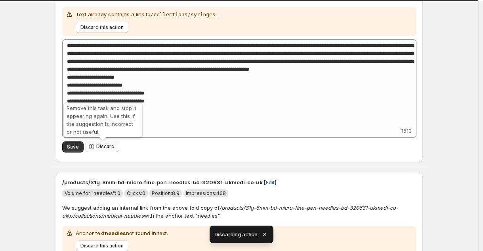
click at [101, 152] on button "Discard" at bounding box center [102, 146] width 34 height 11
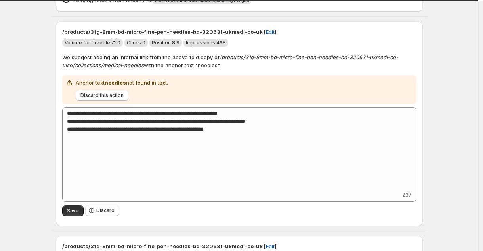
scroll to position [1114, 0]
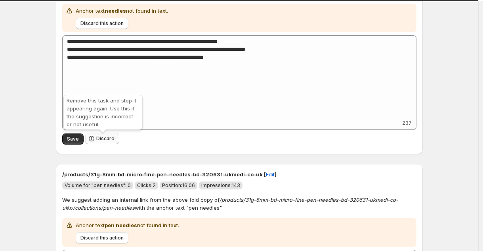
click at [100, 141] on span "Discard" at bounding box center [105, 138] width 18 height 6
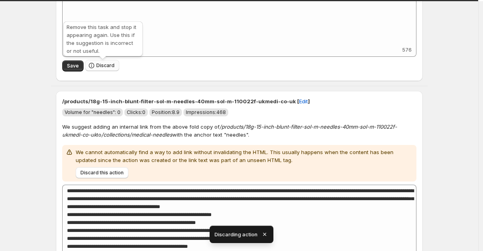
click at [107, 67] on span "Discard" at bounding box center [105, 65] width 18 height 6
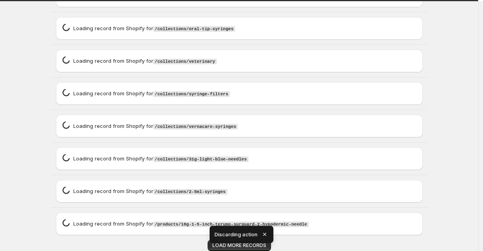
scroll to position [1620, 0]
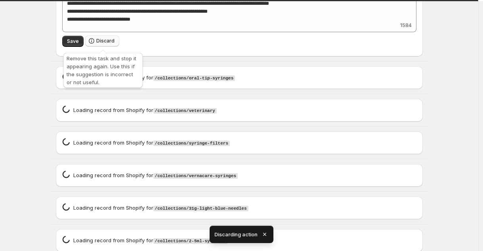
click at [106, 46] on button "Discard" at bounding box center [102, 40] width 34 height 11
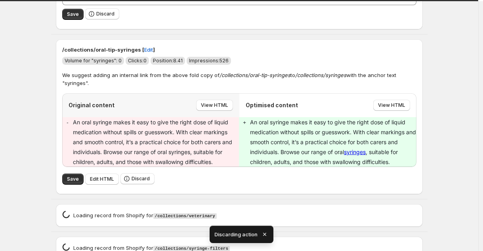
scroll to position [1453, 0]
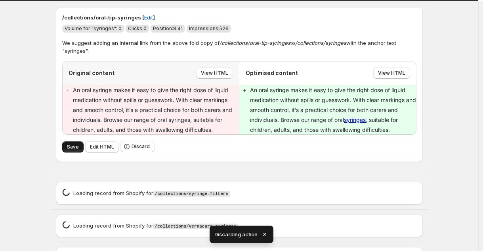
click at [83, 145] on button "Save" at bounding box center [72, 146] width 21 height 11
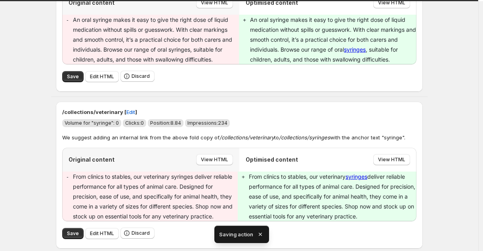
type textarea "**********"
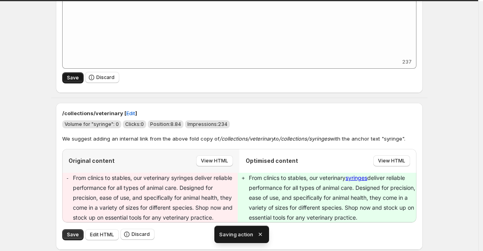
type textarea "**********"
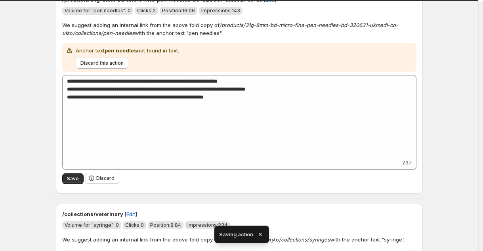
scroll to position [1124, 0]
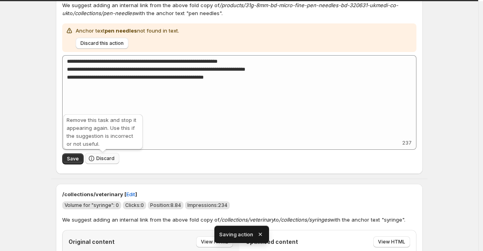
click at [114, 156] on span "Discard" at bounding box center [105, 158] width 18 height 6
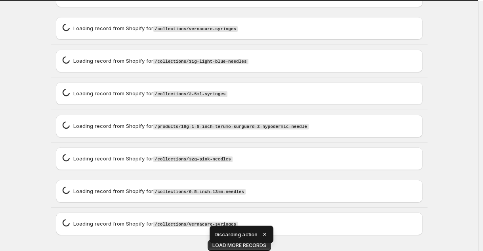
scroll to position [1065, 0]
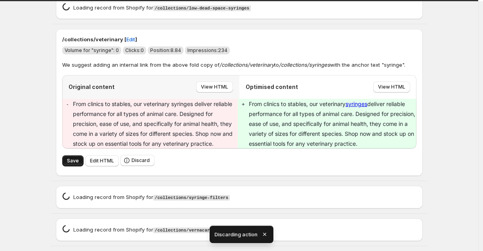
click at [73, 159] on span "Save" at bounding box center [73, 160] width 12 height 6
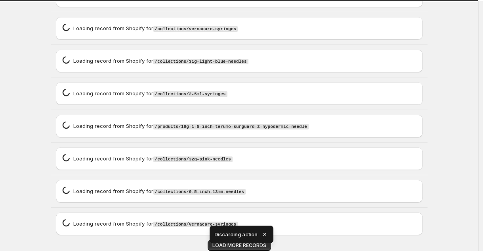
scroll to position [1427, 0]
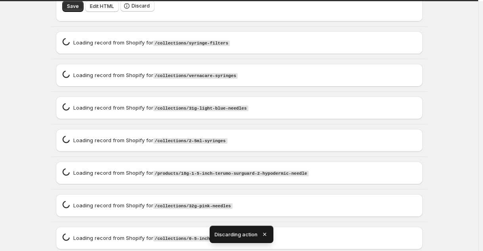
type textarea "**********"
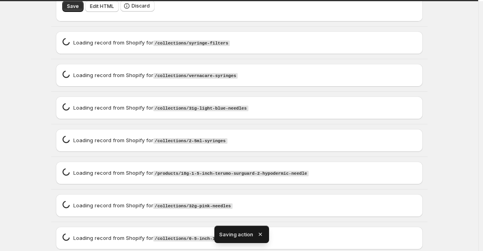
type textarea "**********"
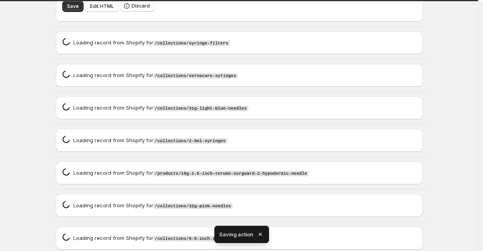
type textarea "**********"
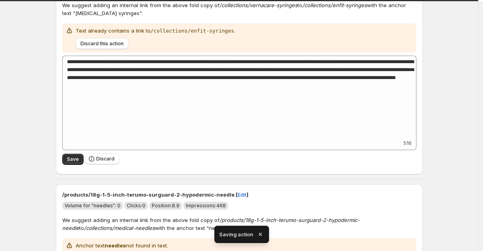
scroll to position [0, 0]
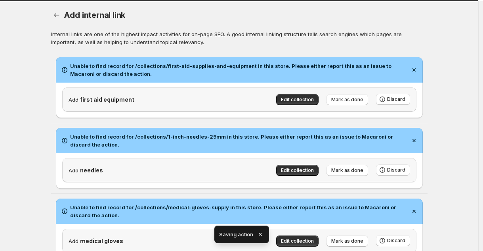
type textarea "**********"
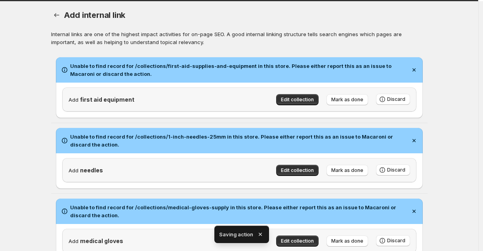
type textarea "**********"
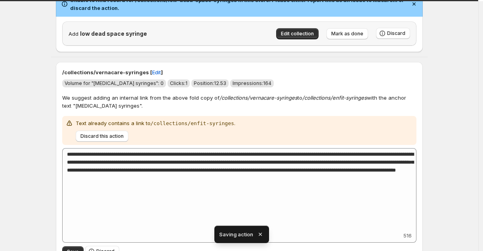
scroll to position [323, 0]
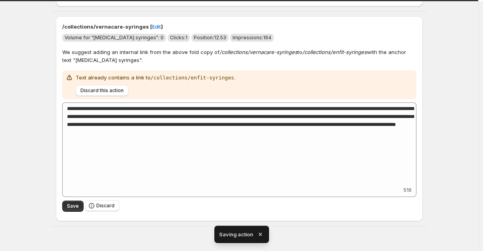
type textarea "**********"
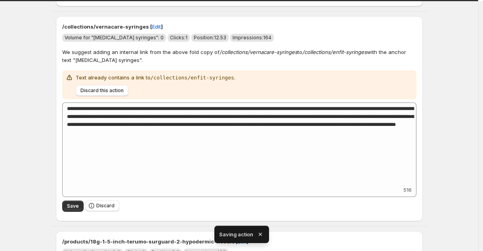
type textarea "**********"
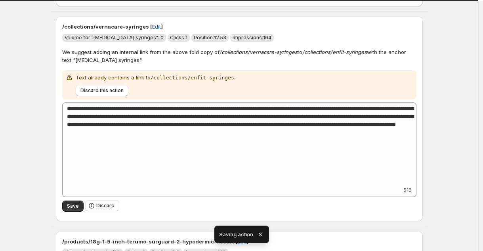
type textarea "**********"
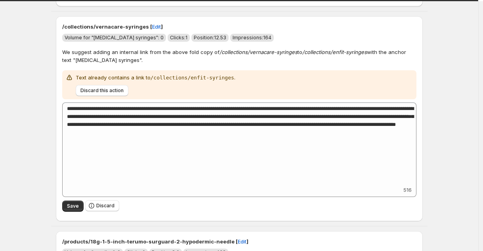
type textarea "**********"
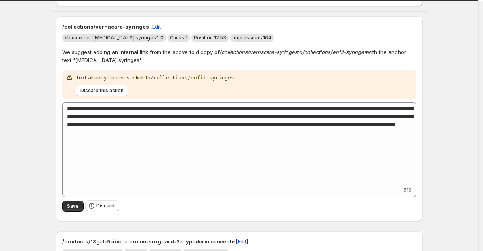
type textarea "**********"
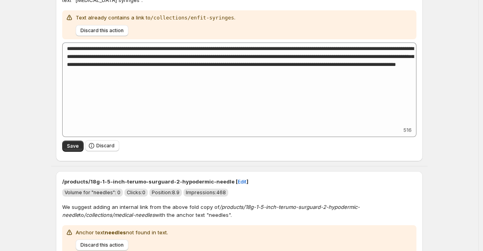
scroll to position [488, 0]
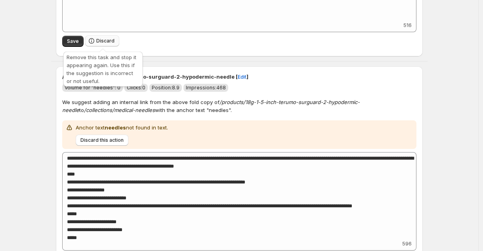
click at [102, 43] on span "Discard" at bounding box center [105, 41] width 18 height 6
type textarea "**********"
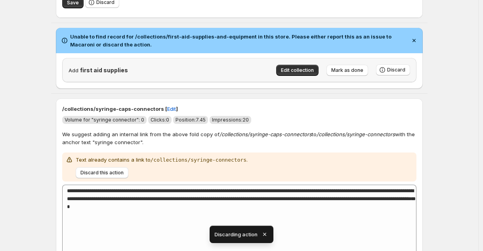
type textarea "**********"
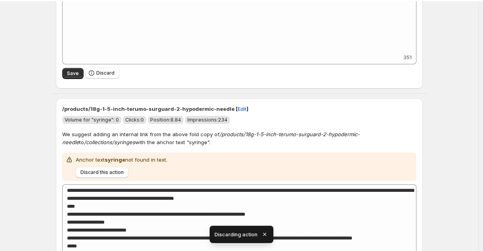
type textarea "**********"
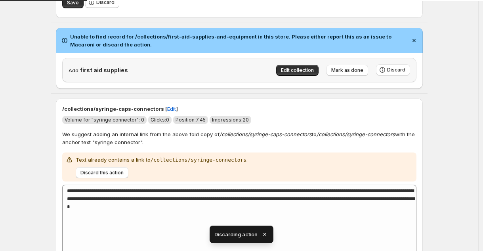
scroll to position [667, 0]
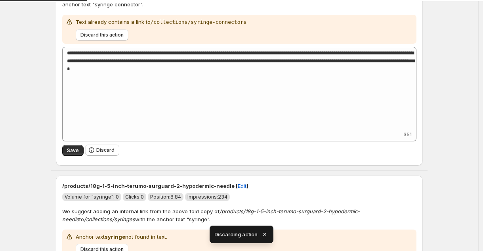
type textarea "**********"
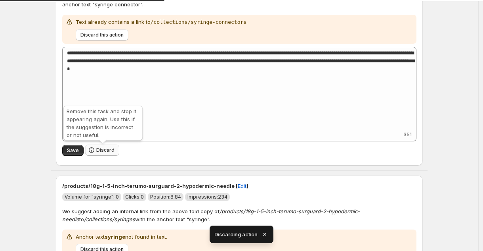
click at [93, 150] on icon "button" at bounding box center [92, 150] width 8 height 8
type textarea "**********"
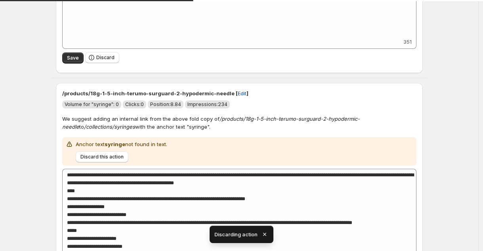
type textarea "**********"
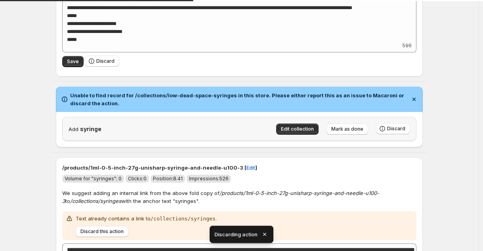
type textarea "**********"
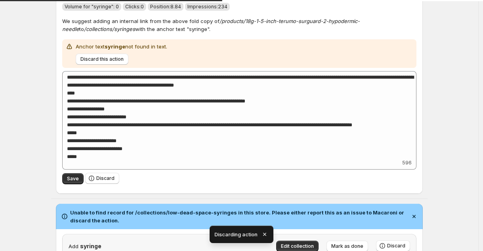
scroll to position [708, 0]
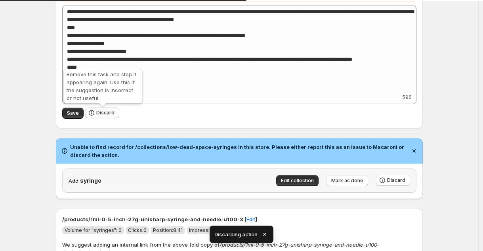
click at [98, 114] on span "Discard" at bounding box center [105, 112] width 18 height 6
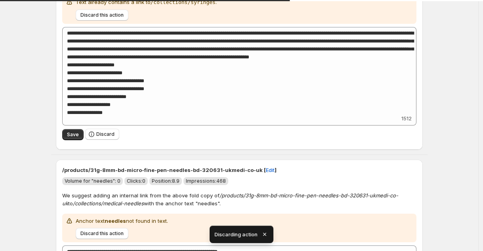
scroll to position [796, 0]
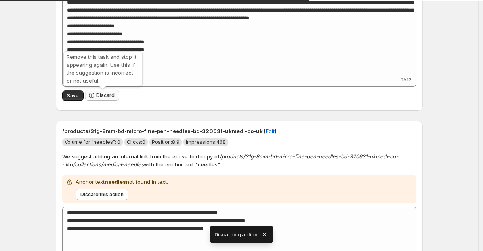
click at [91, 98] on icon "button" at bounding box center [92, 95] width 8 height 8
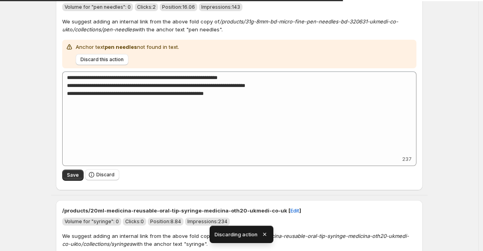
scroll to position [708, 0]
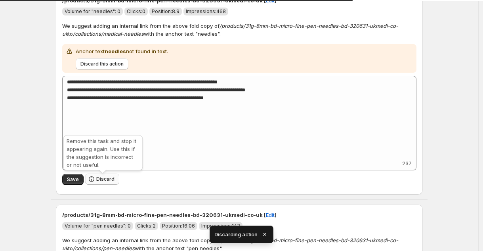
click at [101, 179] on span "Discard" at bounding box center [105, 179] width 18 height 6
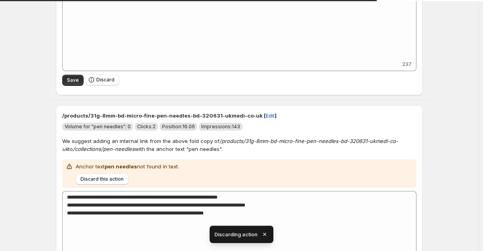
scroll to position [734, 0]
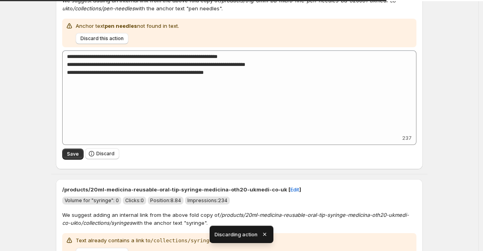
click at [99, 162] on div "Save Discard" at bounding box center [239, 154] width 354 height 18
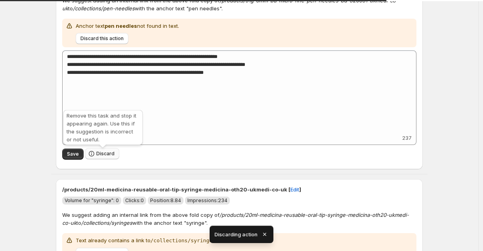
click at [100, 157] on span "Discard" at bounding box center [105, 153] width 18 height 6
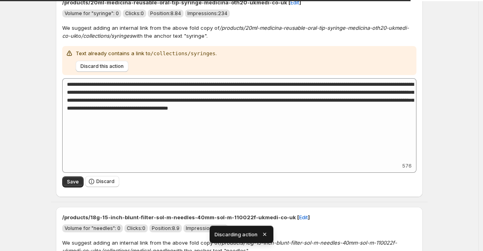
scroll to position [752, 0]
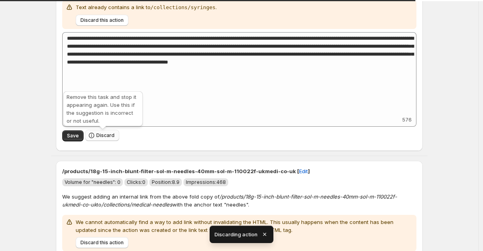
click at [96, 136] on icon "button" at bounding box center [92, 135] width 8 height 8
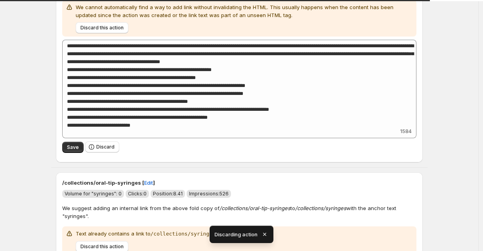
scroll to position [538, 0]
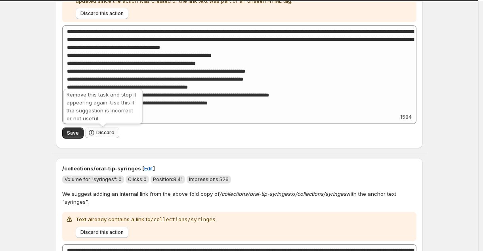
click at [106, 134] on span "Discard" at bounding box center [105, 132] width 18 height 6
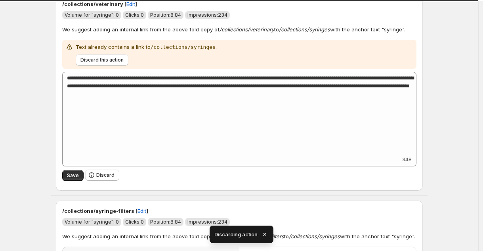
scroll to position [693, 0]
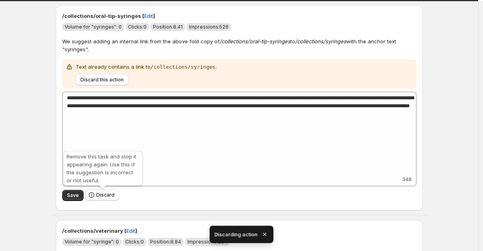
click at [109, 193] on span "Discard" at bounding box center [105, 194] width 18 height 6
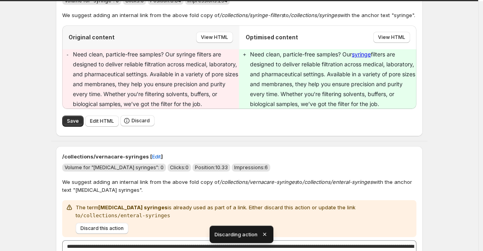
scroll to position [730, 0]
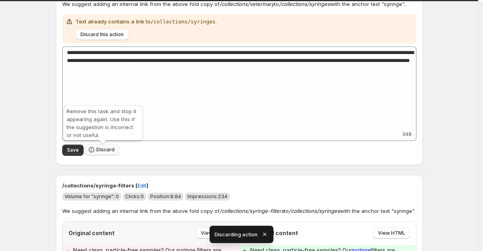
click at [92, 151] on icon "button" at bounding box center [92, 149] width 8 height 8
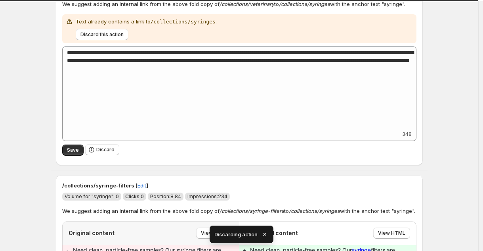
scroll to position [524, 0]
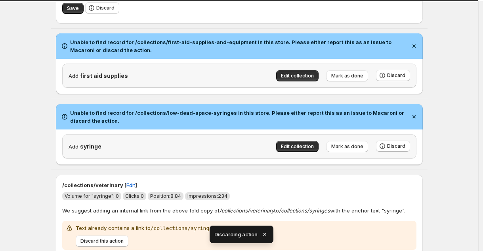
type textarea "**********"
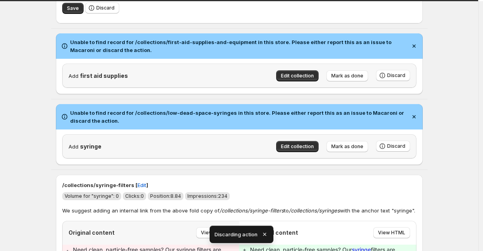
type textarea "**********"
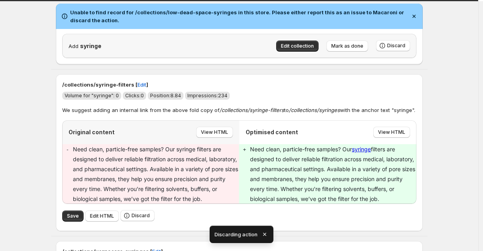
scroll to position [693, 0]
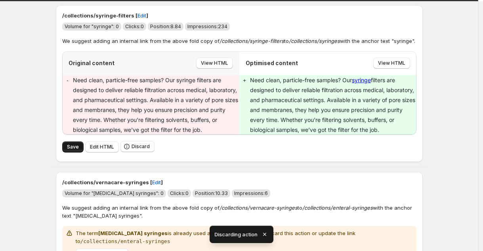
click at [83, 151] on button "Save" at bounding box center [72, 146] width 21 height 11
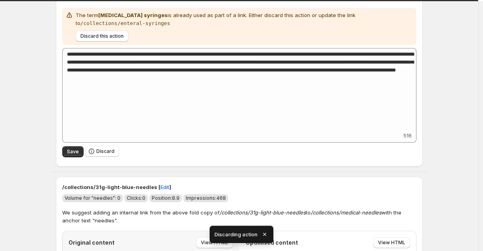
type textarea "**********"
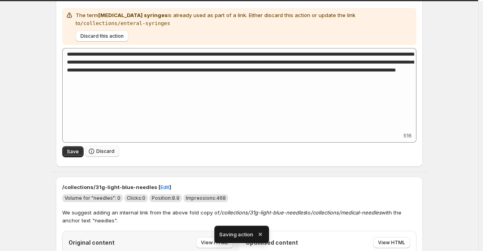
type textarea "**********"
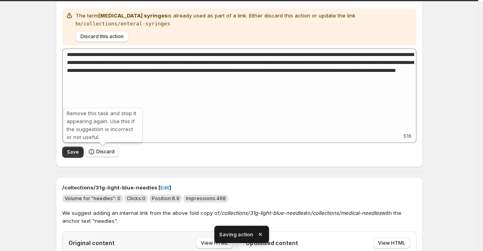
click at [102, 153] on span "Discard" at bounding box center [105, 151] width 18 height 6
type textarea "**********"
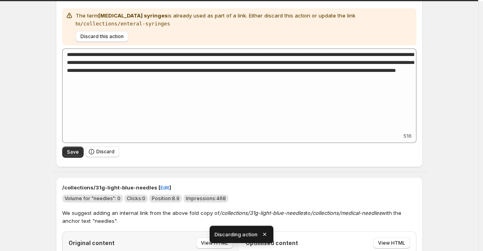
type textarea "**********"
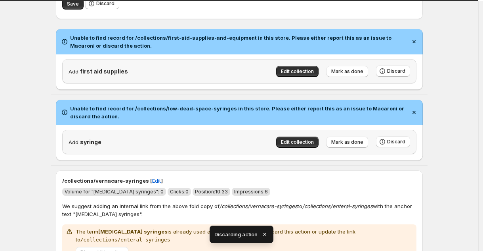
type textarea "**********"
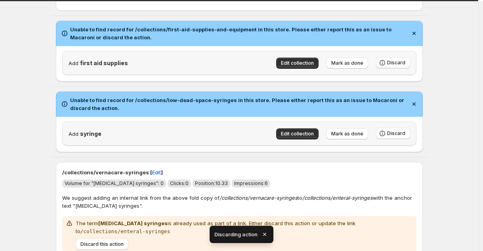
type textarea "**********"
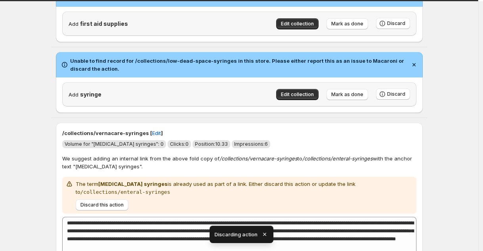
type textarea "**********"
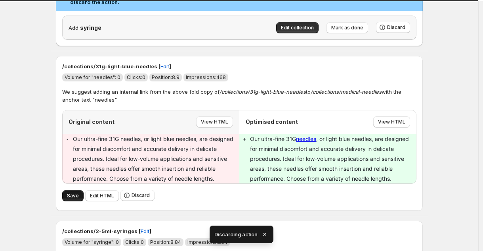
click at [70, 192] on button "Save" at bounding box center [72, 195] width 21 height 11
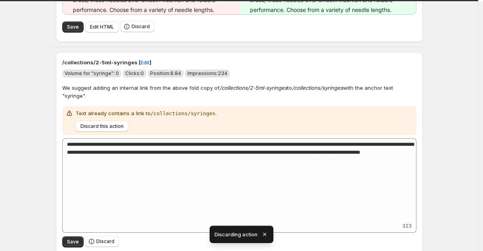
type textarea "**********"
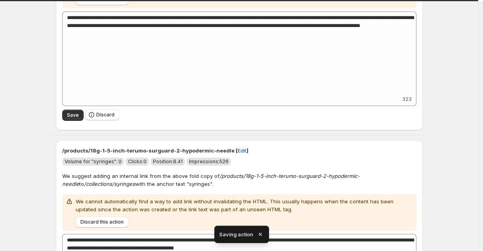
type textarea "**********"
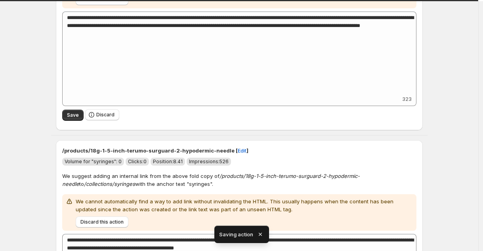
type textarea "**********"
click at [114, 115] on span "Discard" at bounding box center [105, 114] width 18 height 6
type textarea "**********"
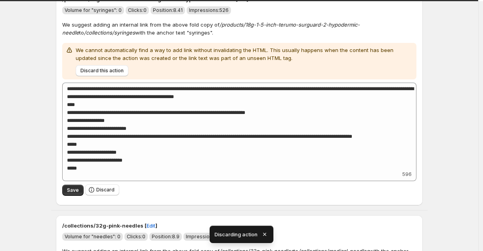
type textarea "**********"
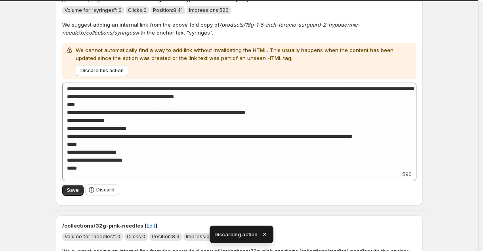
type textarea "**********"
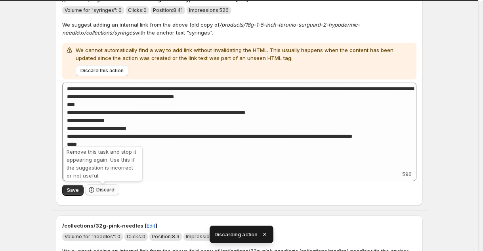
click at [100, 191] on span "Discard" at bounding box center [105, 189] width 18 height 6
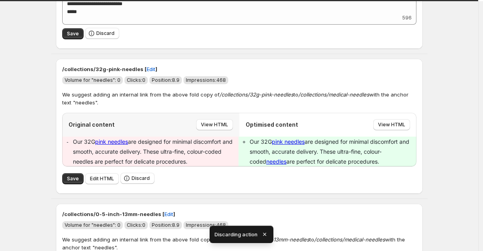
scroll to position [639, 0]
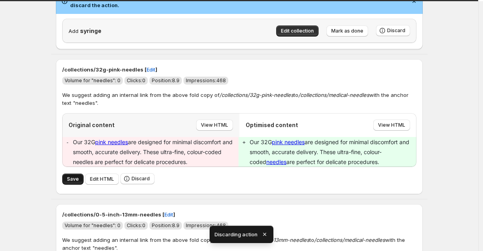
click at [74, 182] on span "Save" at bounding box center [73, 179] width 12 height 6
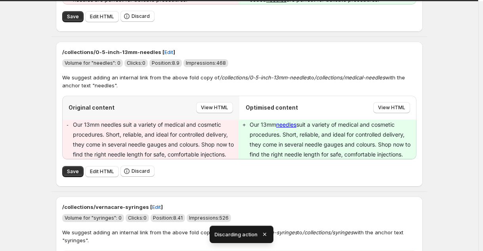
scroll to position [806, 0]
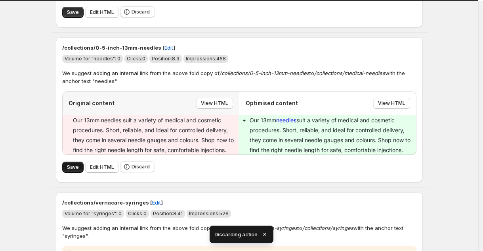
click at [69, 168] on button "Save" at bounding box center [72, 166] width 21 height 11
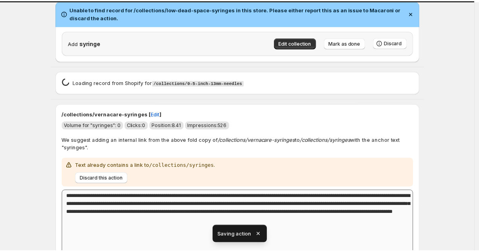
scroll to position [565, 0]
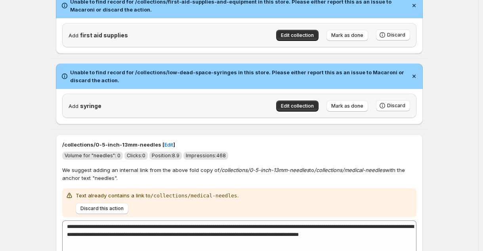
type textarea "**********"
